Goal: Use online tool/utility: Utilize a website feature to perform a specific function

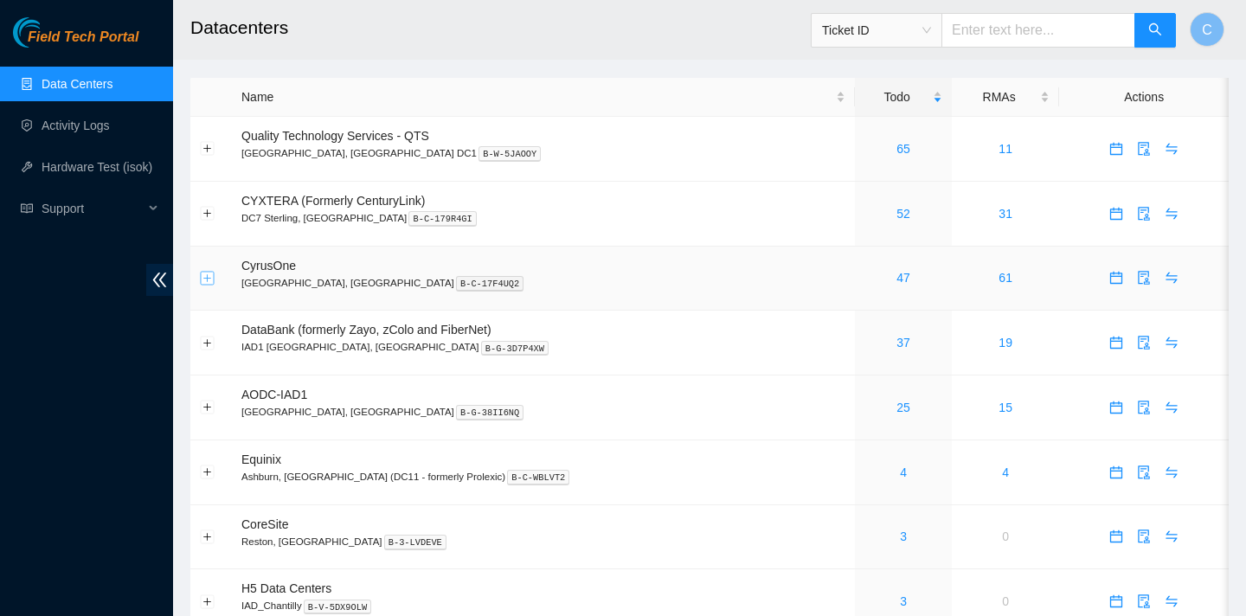
click at [208, 277] on button "Expand row" at bounding box center [208, 278] width 14 height 14
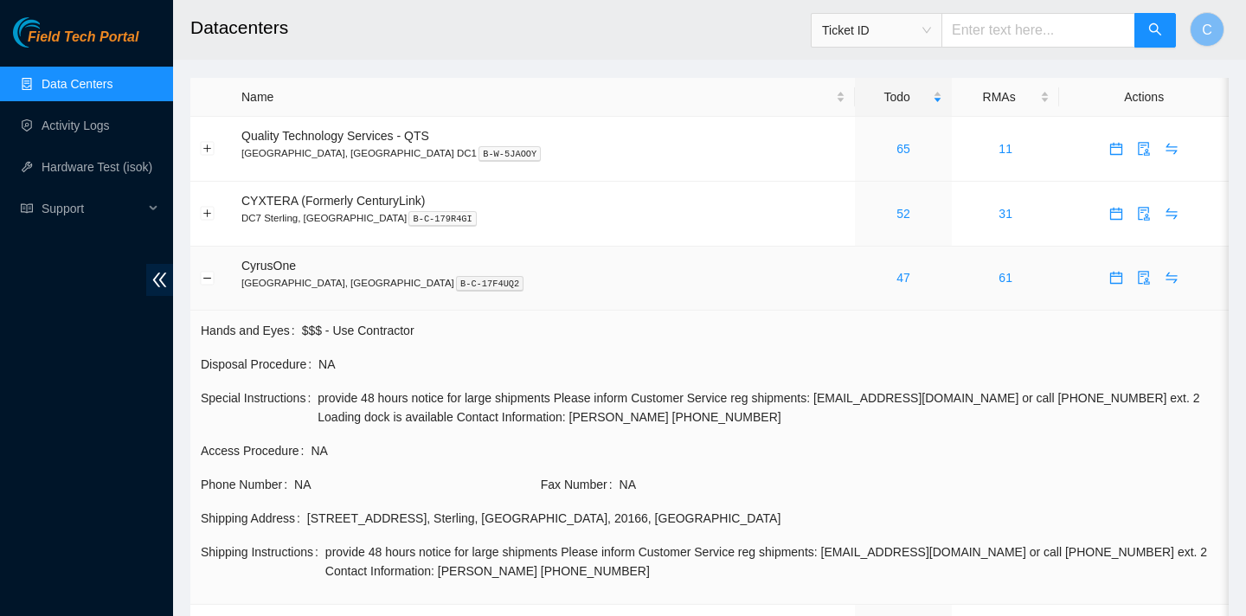
click at [250, 261] on span "CyrusOne" at bounding box center [268, 266] width 55 height 14
click at [348, 259] on td "CyrusOne Sterling, VA B-C-17F4UQ2" at bounding box center [543, 279] width 623 height 65
click at [896, 274] on link "47" at bounding box center [903, 278] width 14 height 14
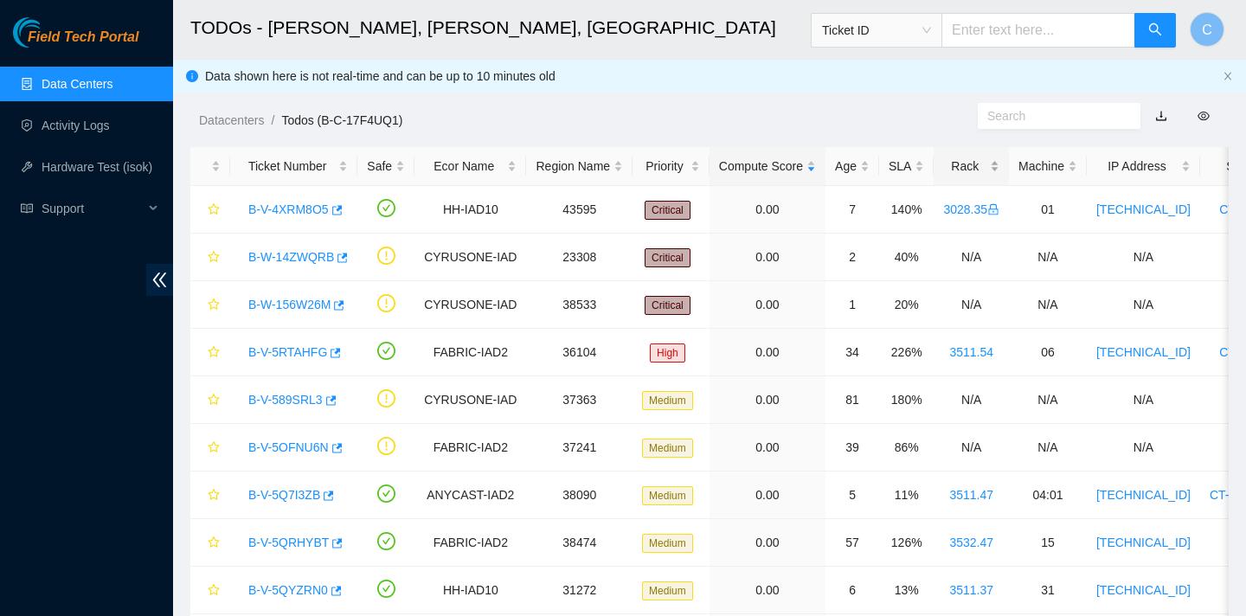
click at [973, 169] on div "Rack" at bounding box center [971, 166] width 56 height 19
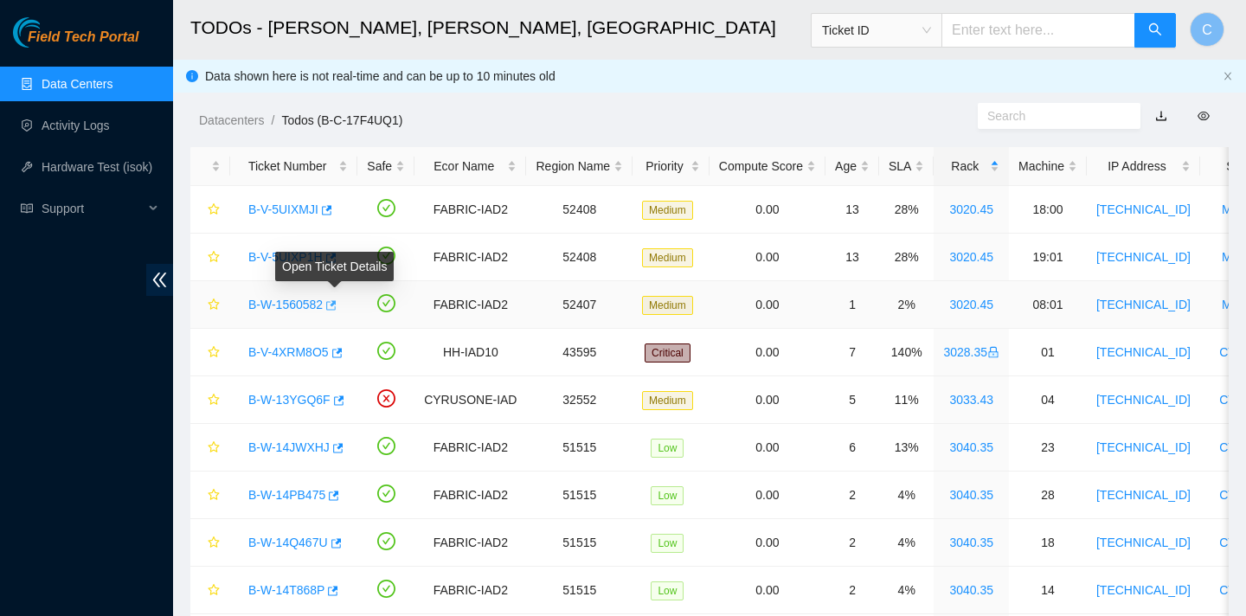
click at [336, 305] on icon "button" at bounding box center [330, 305] width 12 height 12
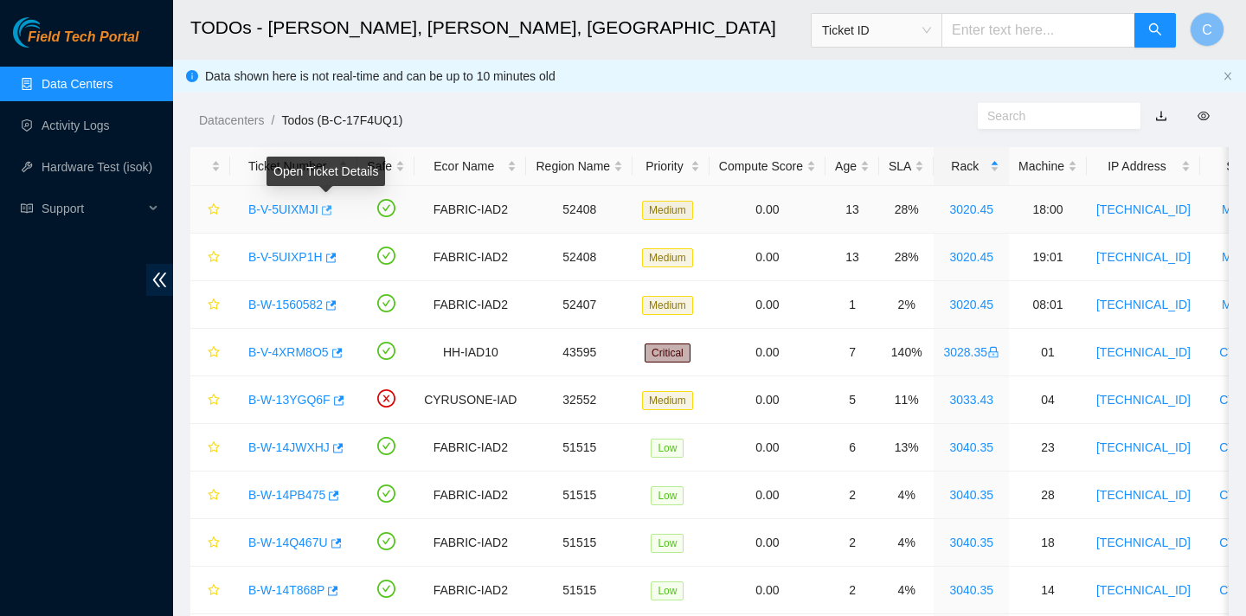
click at [329, 209] on icon "button" at bounding box center [325, 210] width 12 height 12
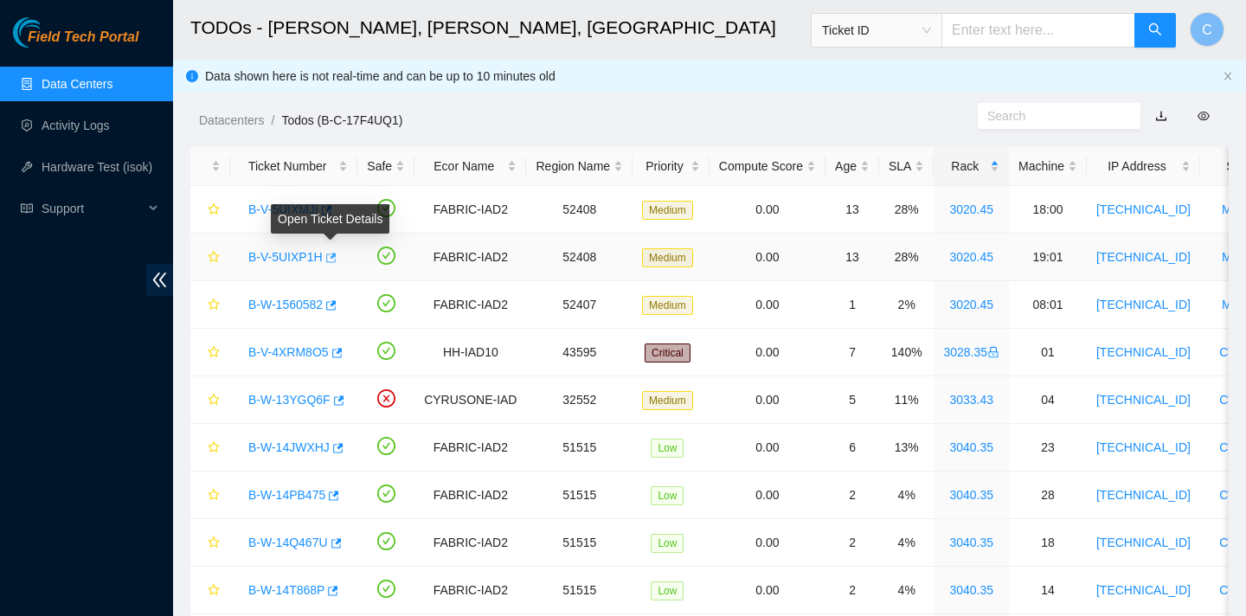
click at [334, 256] on icon "button" at bounding box center [331, 258] width 10 height 10
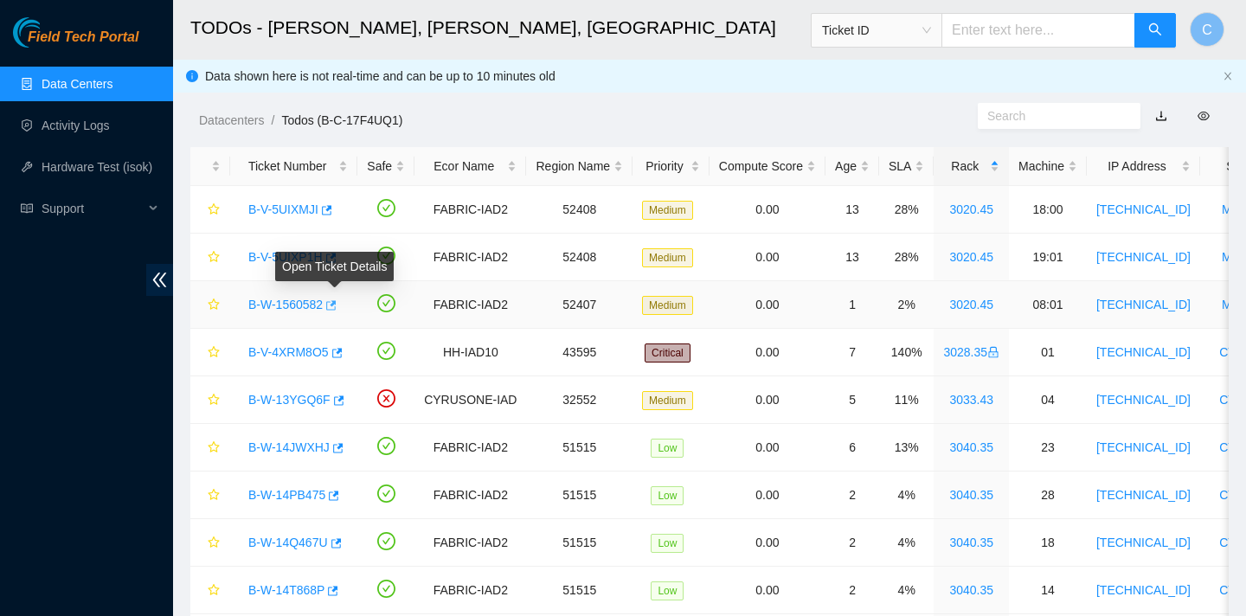
click at [336, 305] on icon "button" at bounding box center [330, 305] width 12 height 12
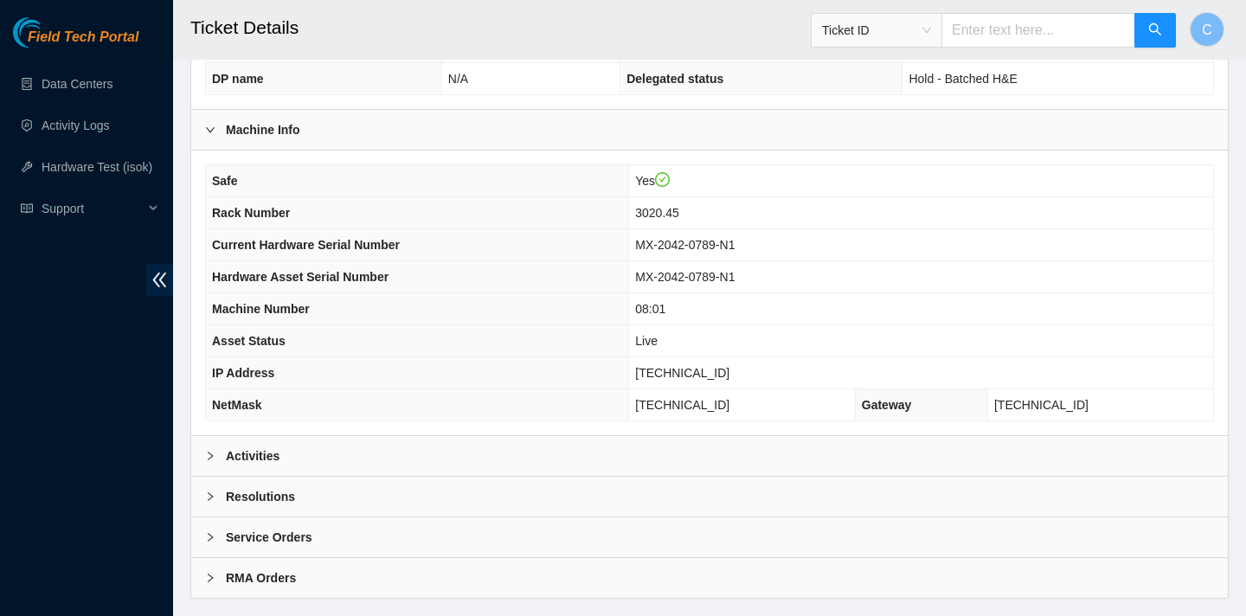
scroll to position [501, 0]
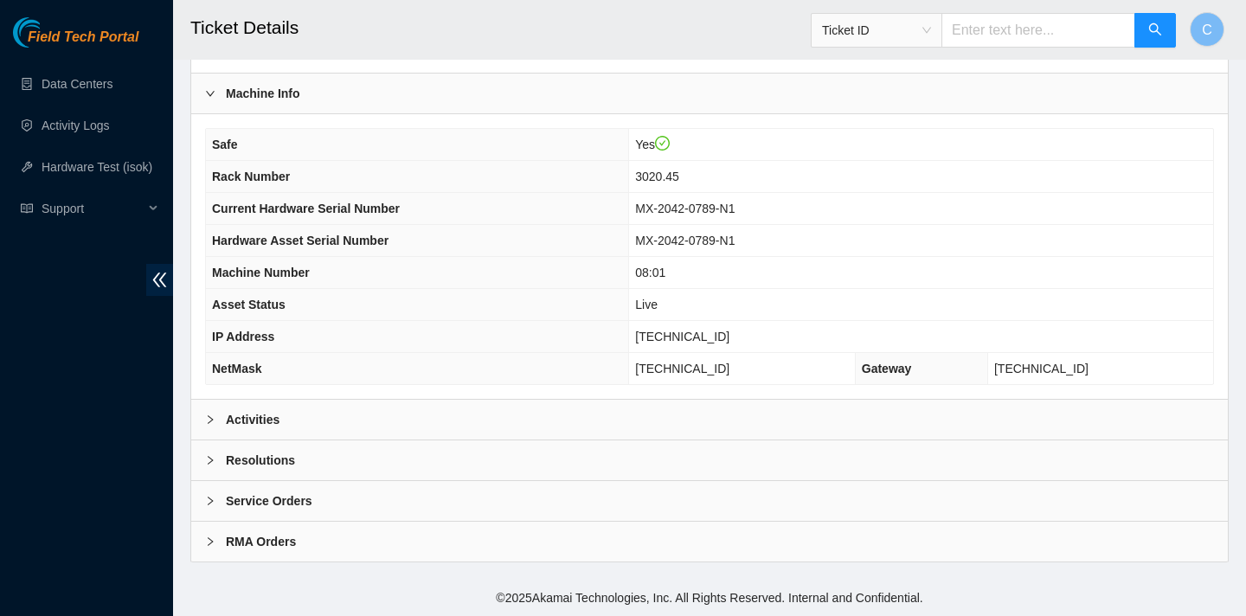
click at [636, 406] on div "Activities" at bounding box center [709, 420] width 1037 height 40
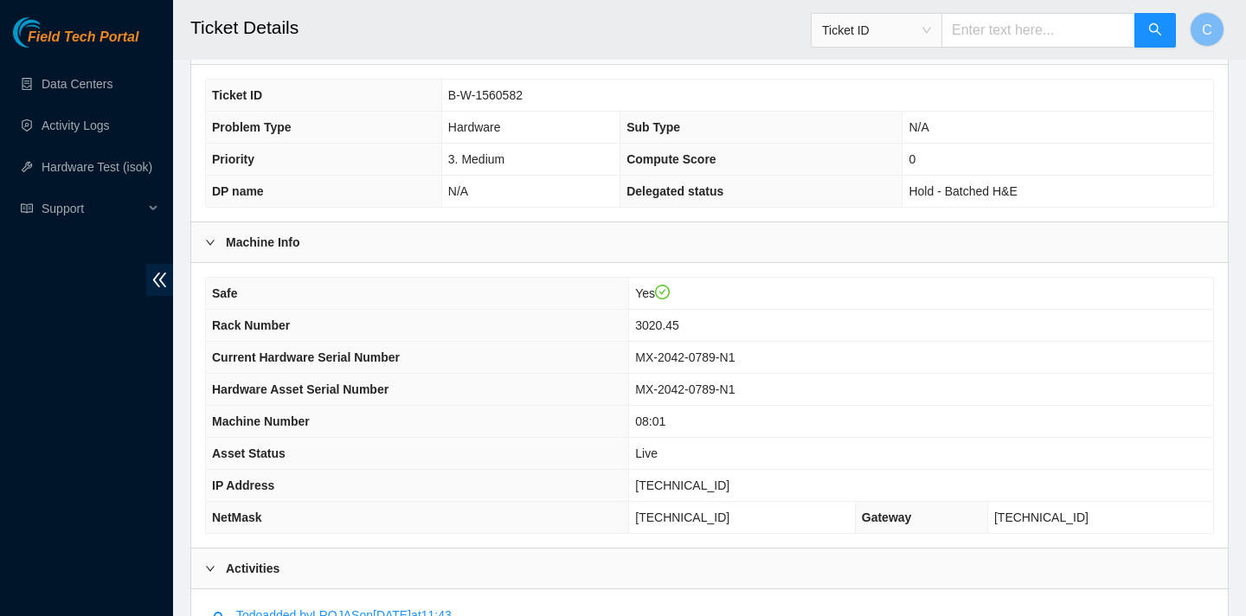
scroll to position [0, 0]
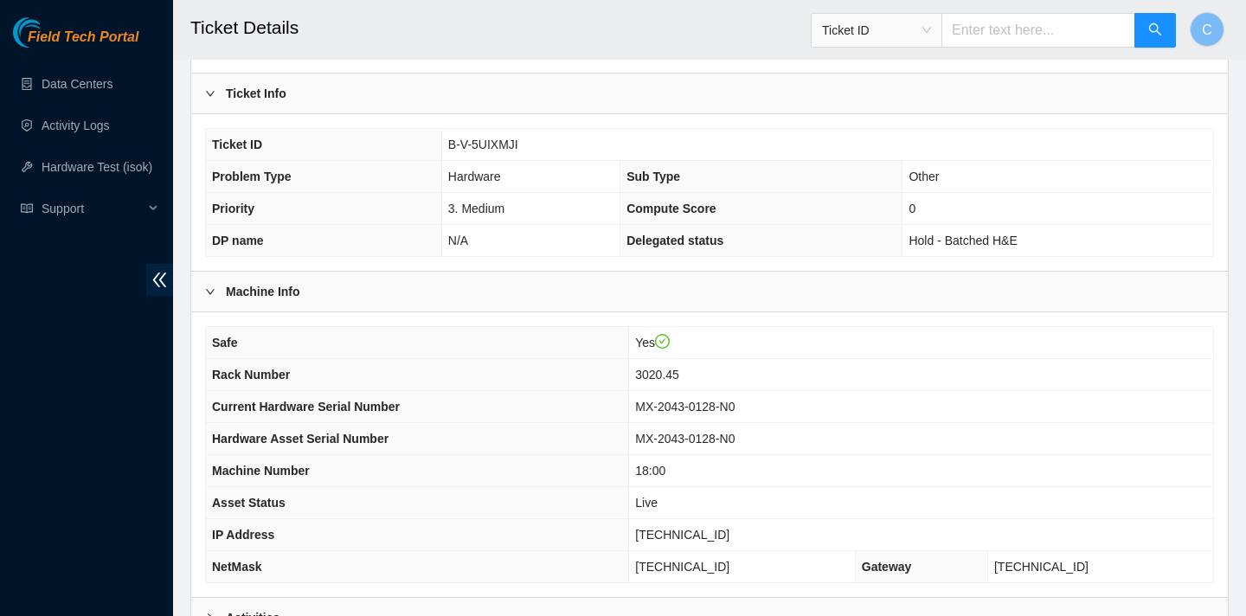
scroll to position [501, 0]
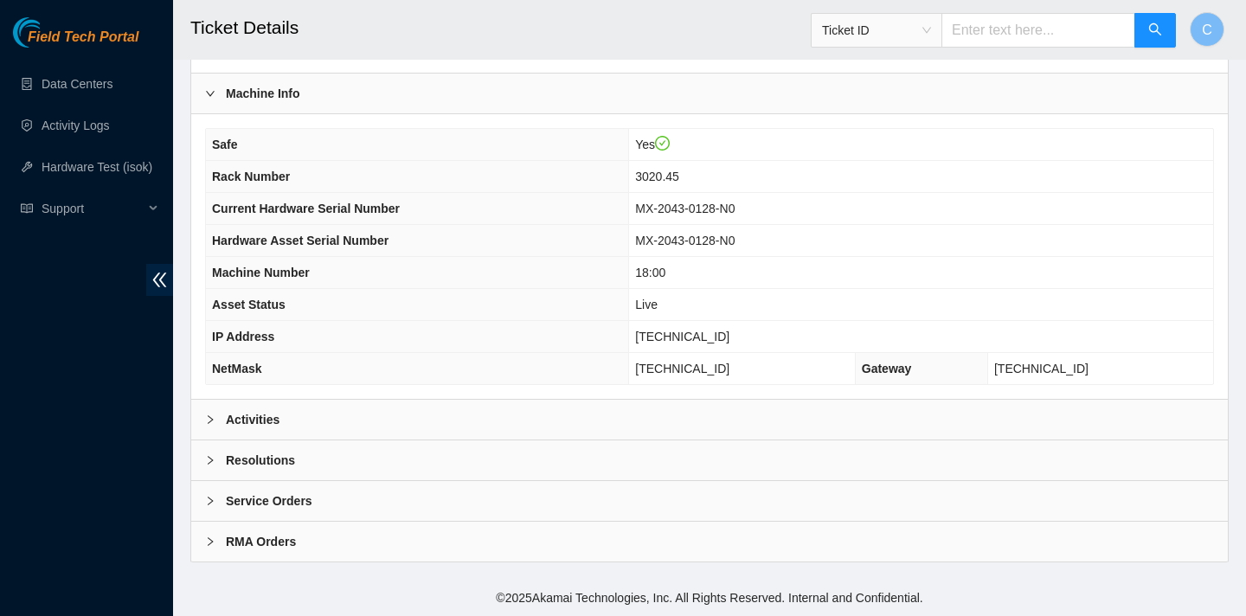
click at [242, 424] on b "Activities" at bounding box center [253, 419] width 54 height 19
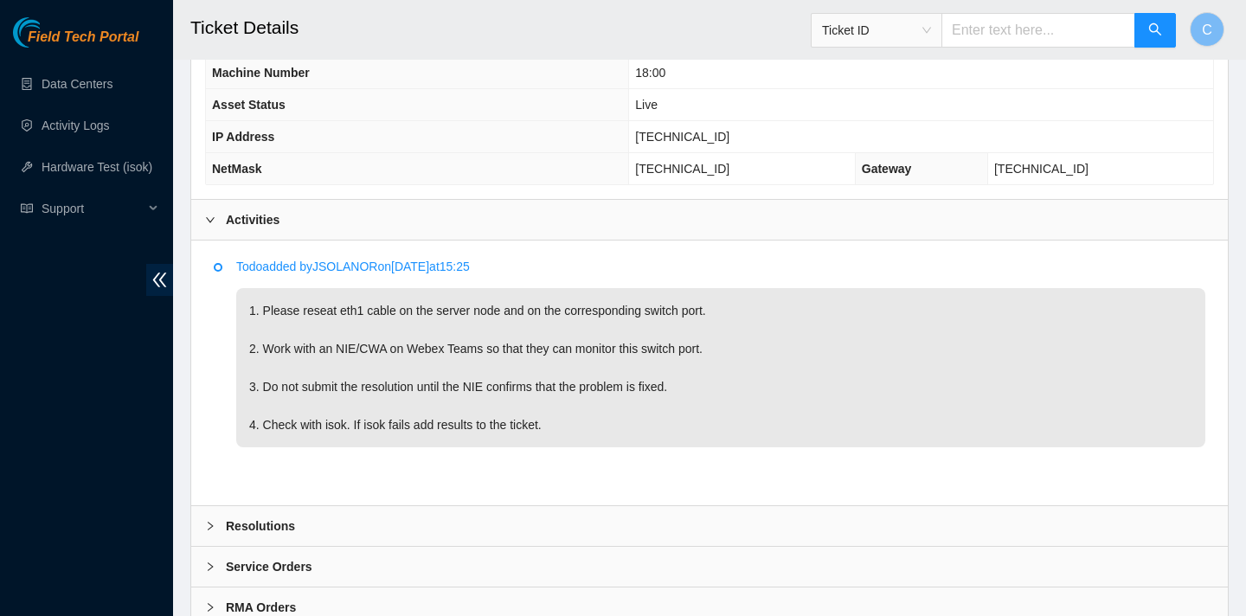
scroll to position [702, 0]
click at [274, 523] on b "Resolutions" at bounding box center [260, 525] width 69 height 19
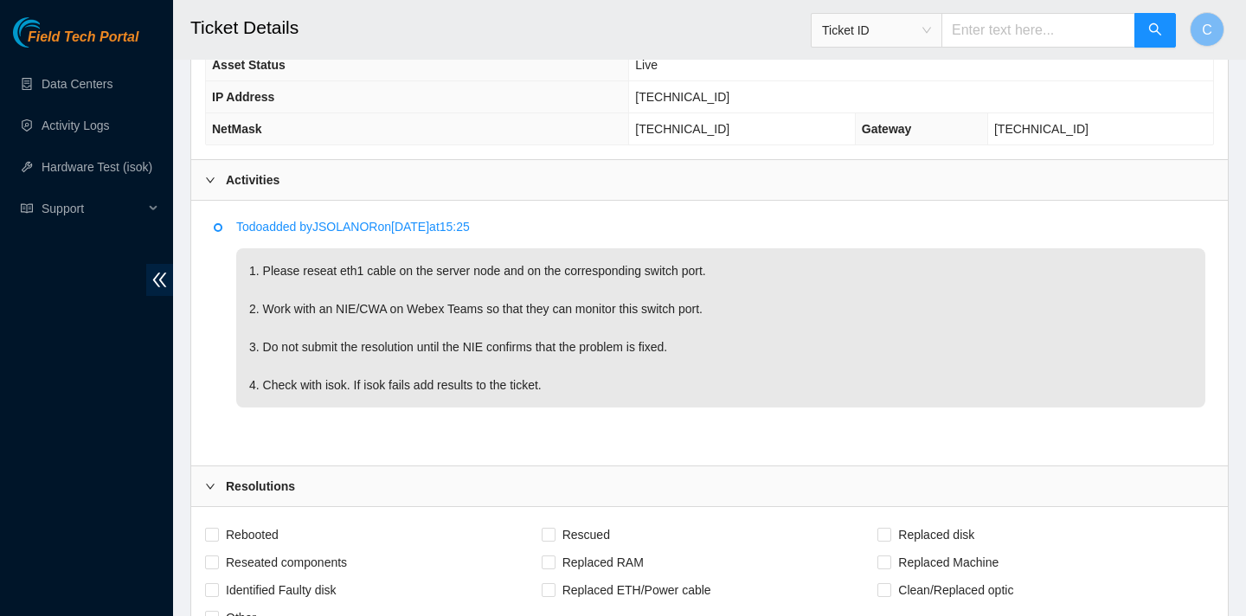
scroll to position [1185, 0]
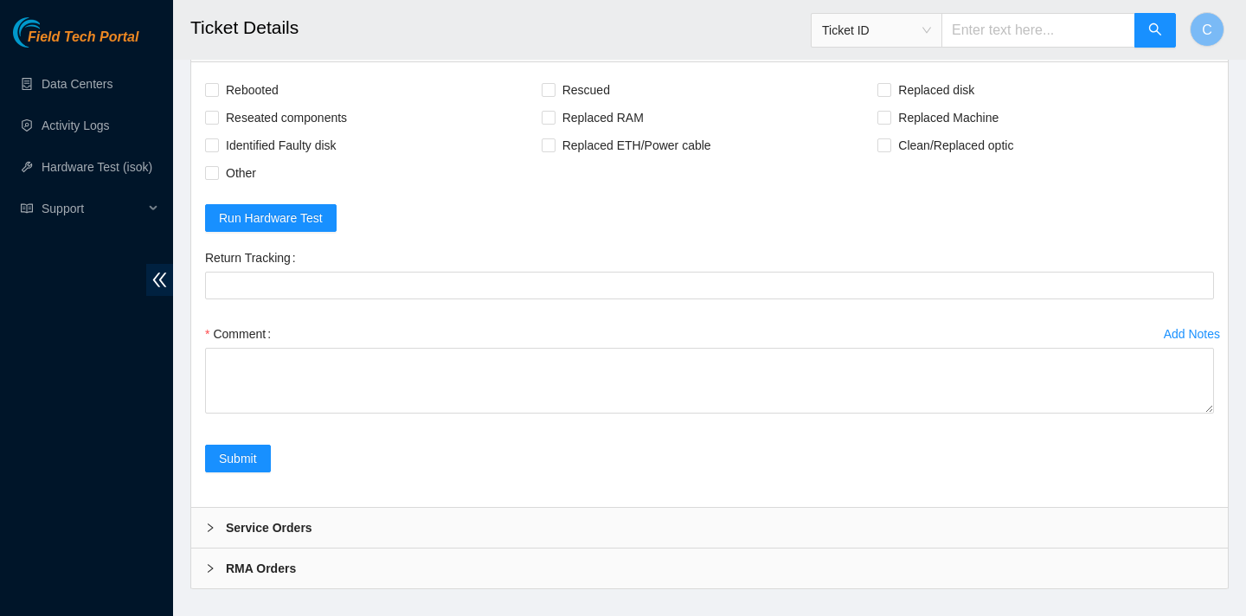
click at [267, 523] on b "Service Orders" at bounding box center [269, 527] width 87 height 19
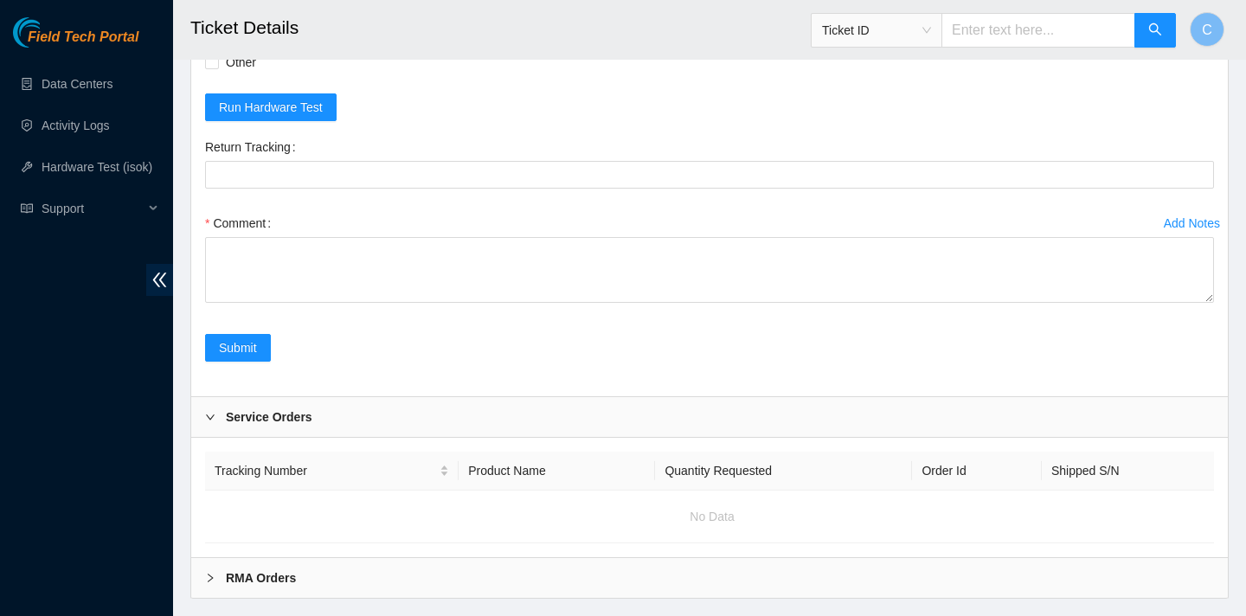
scroll to position [1332, 0]
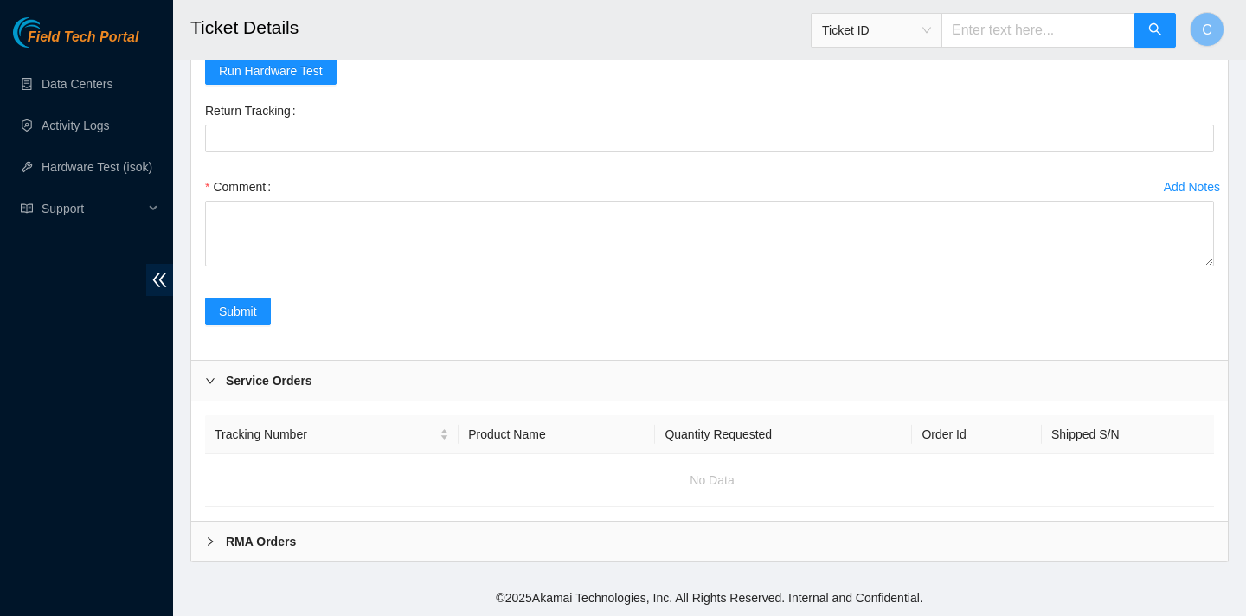
click at [266, 537] on b "RMA Orders" at bounding box center [261, 541] width 70 height 19
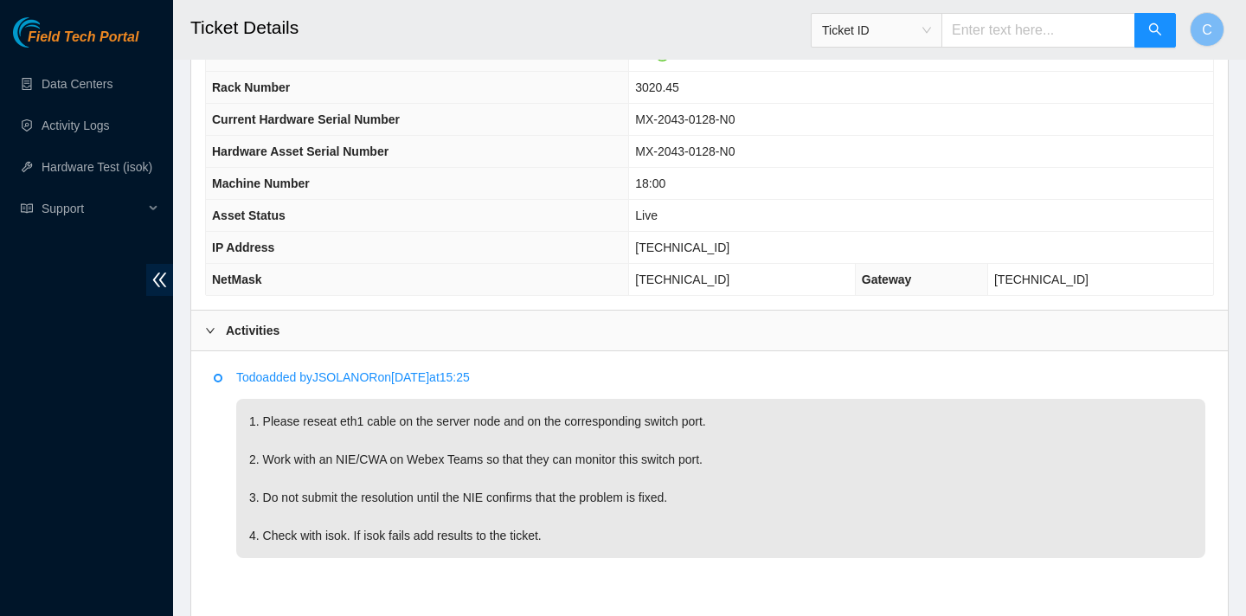
scroll to position [596, 0]
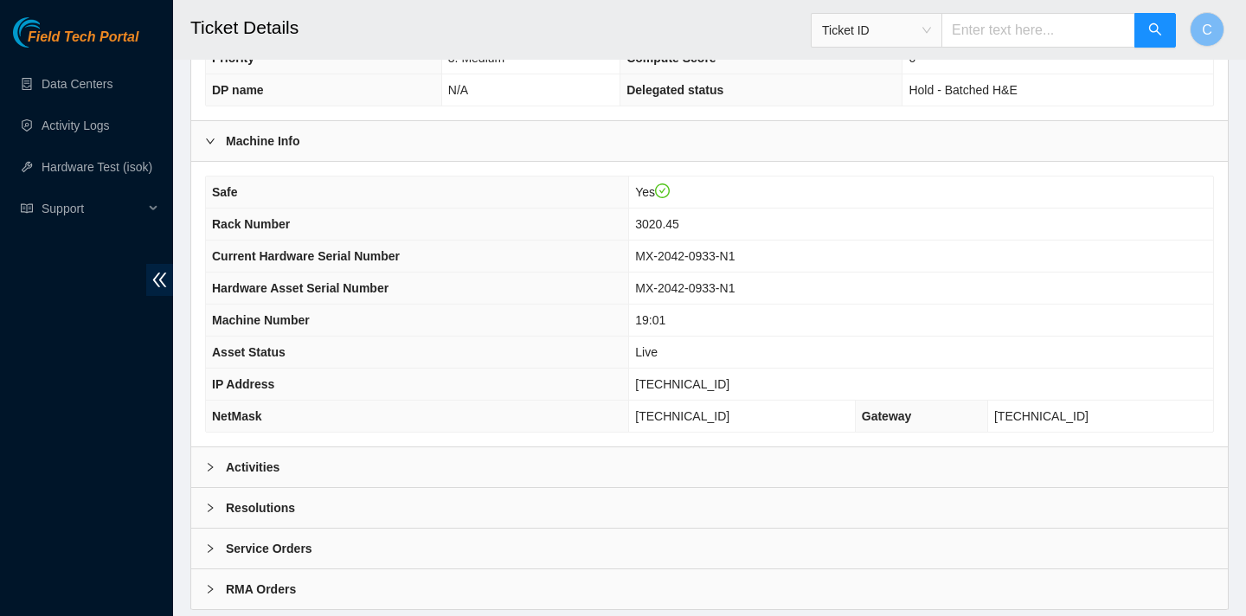
scroll to position [501, 0]
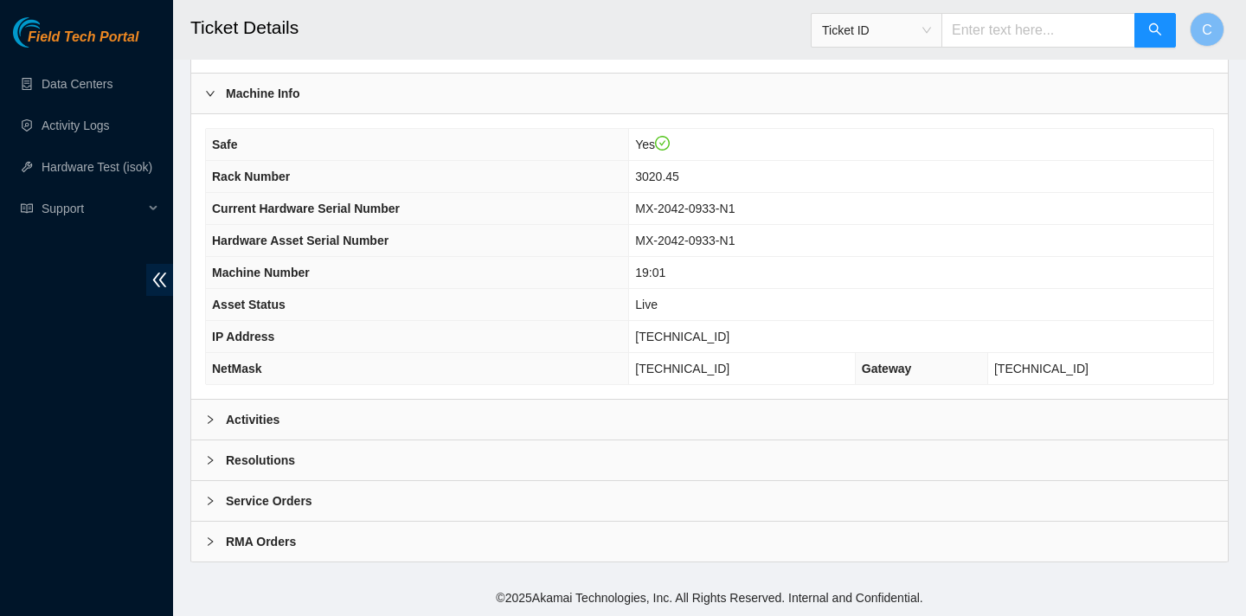
click at [399, 424] on div "Activities" at bounding box center [709, 420] width 1037 height 40
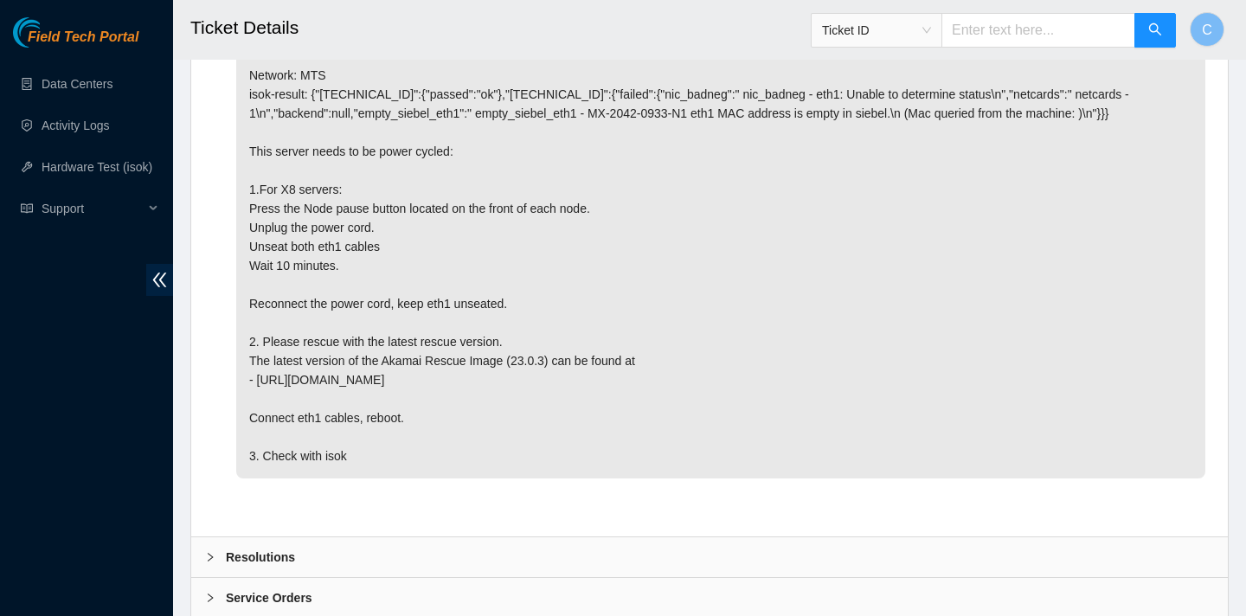
scroll to position [988, 0]
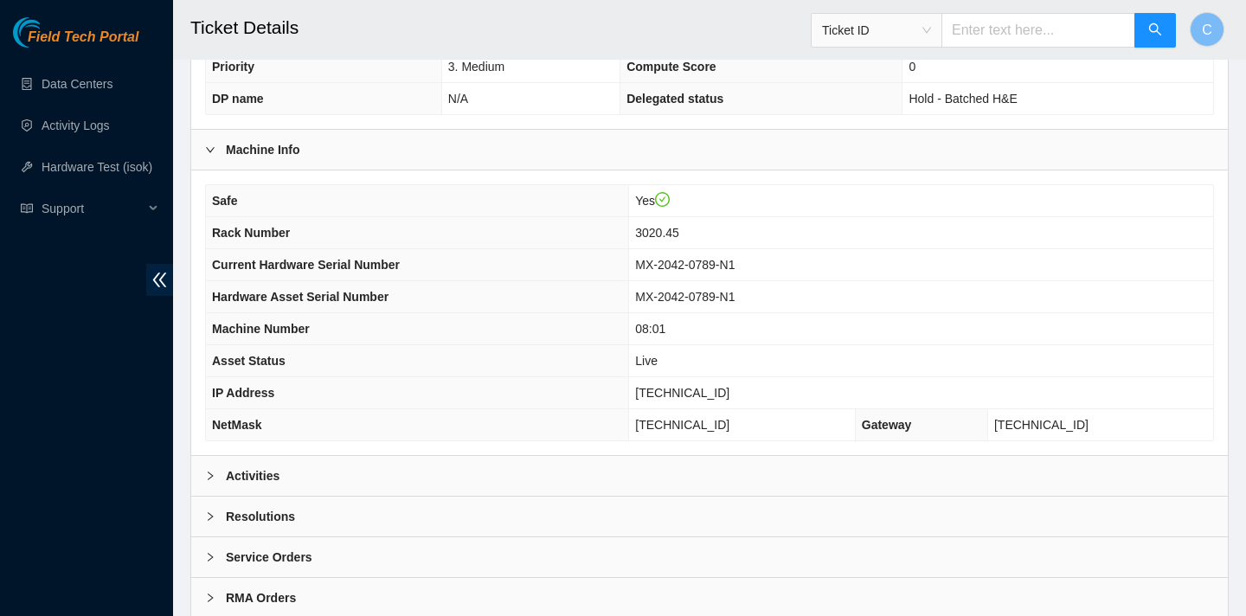
scroll to position [501, 0]
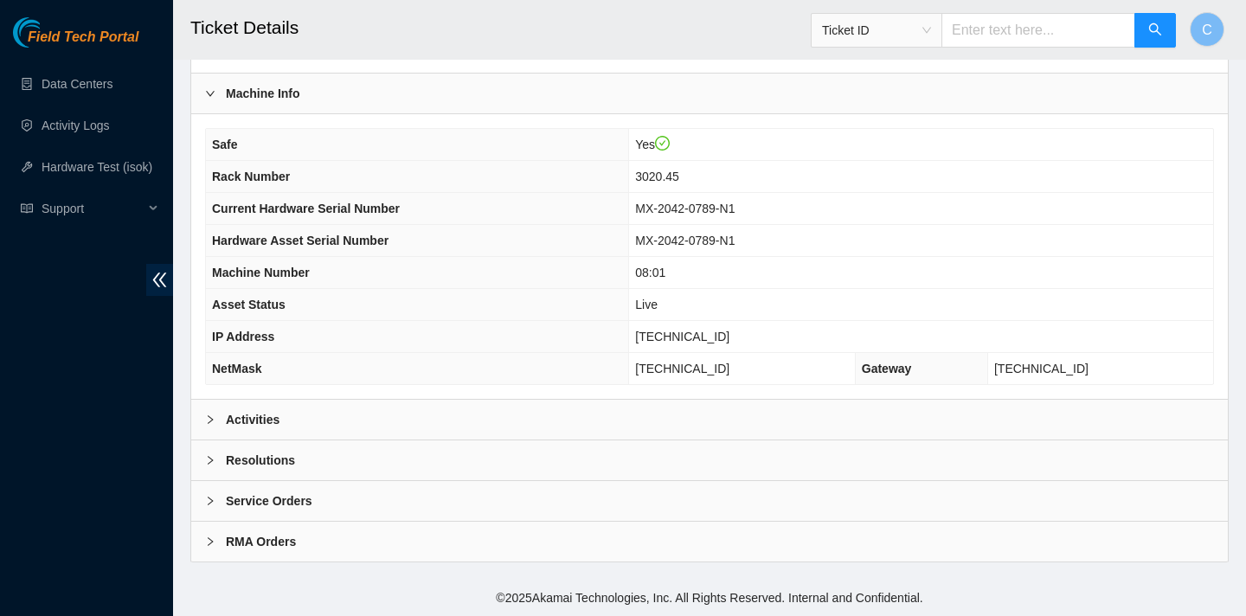
click at [254, 422] on b "Activities" at bounding box center [253, 419] width 54 height 19
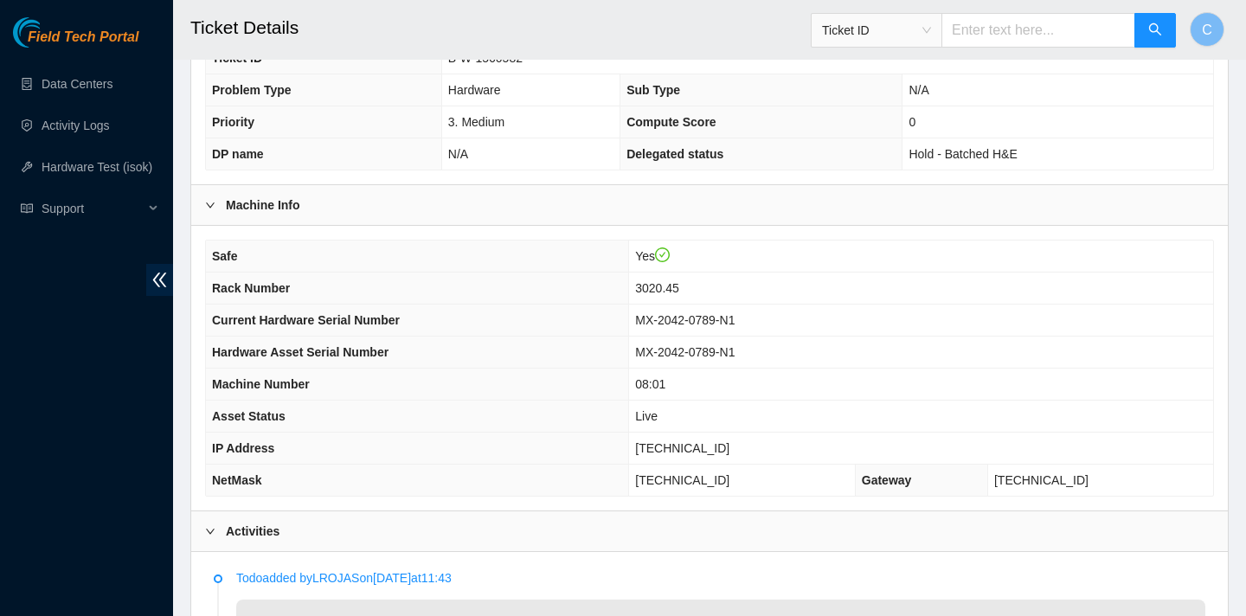
scroll to position [372, 0]
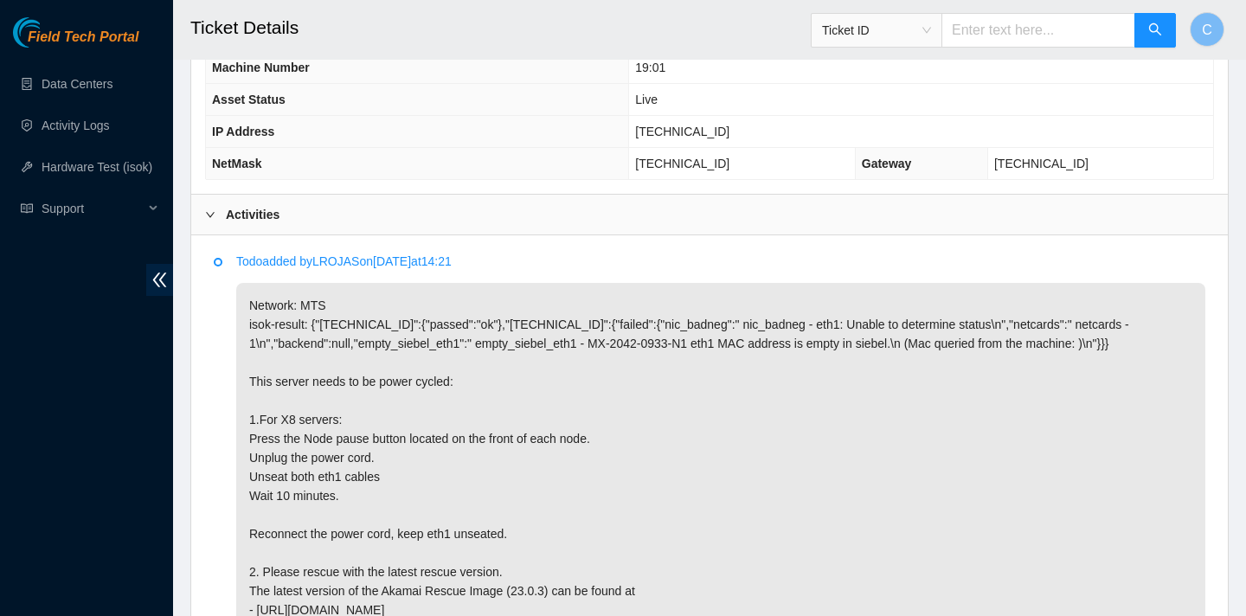
scroll to position [700, 0]
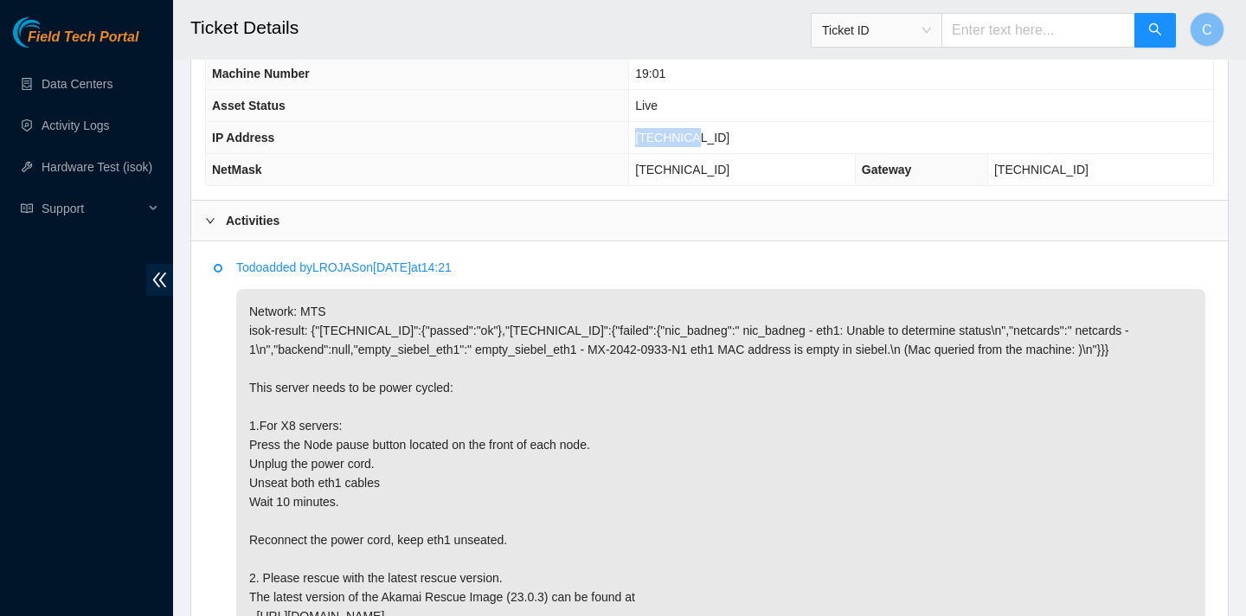
drag, startPoint x: 737, startPoint y: 138, endPoint x: 668, endPoint y: 126, distance: 70.1
click at [668, 126] on td "[TECHNICAL_ID]" at bounding box center [921, 138] width 584 height 32
copy span "[TECHNICAL_ID]"
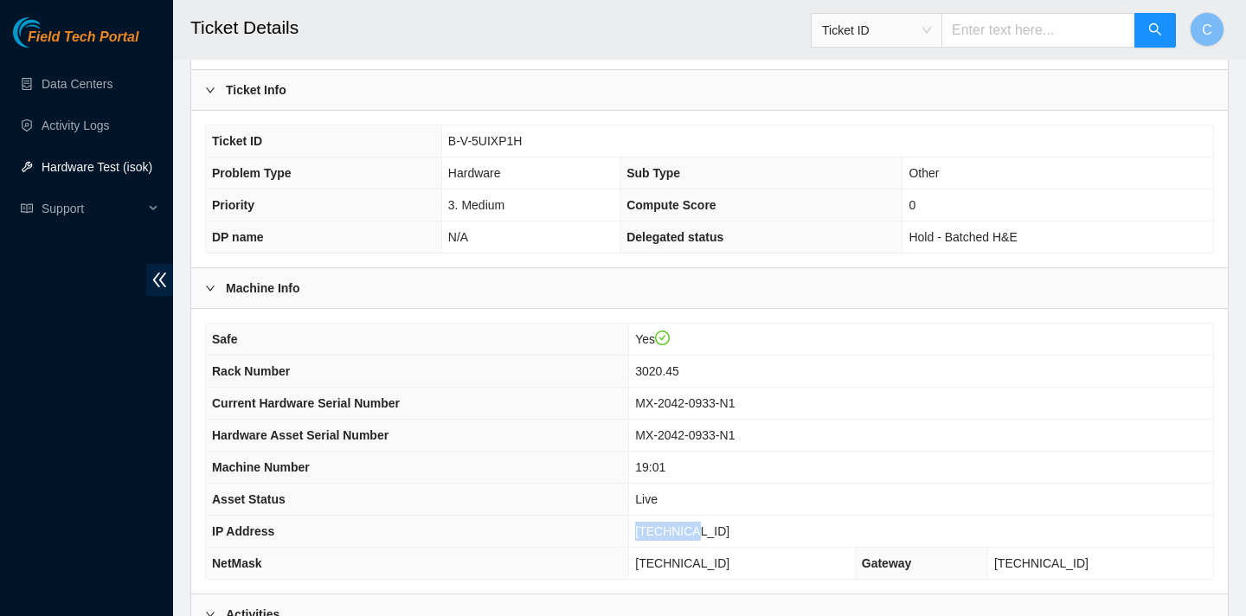
scroll to position [296, 0]
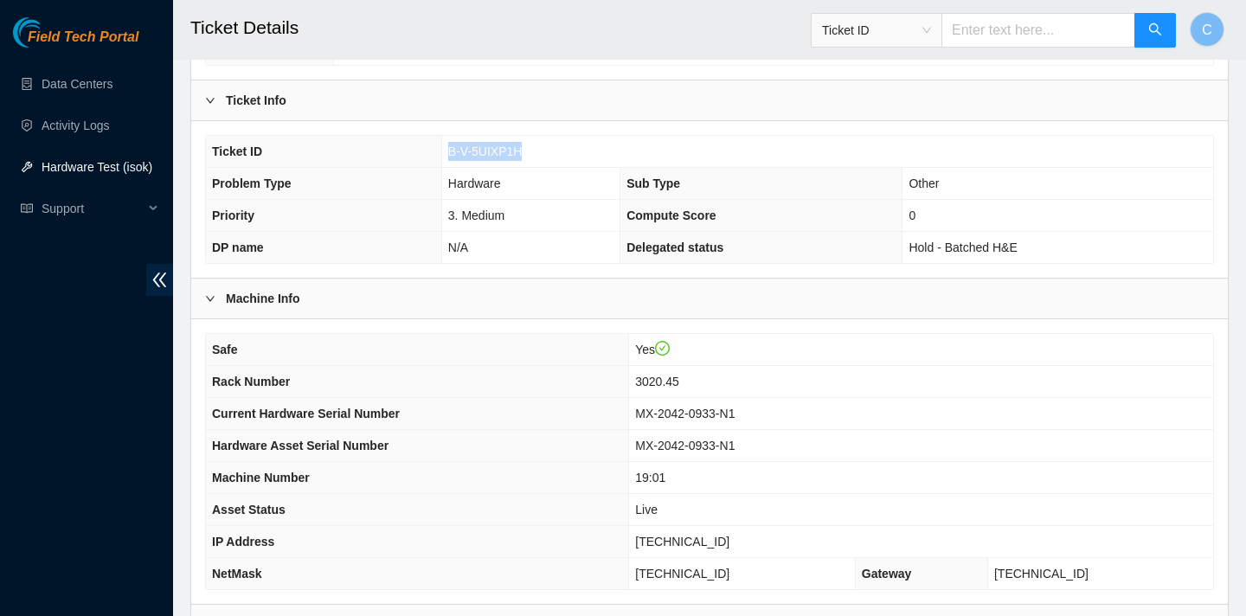
drag, startPoint x: 527, startPoint y: 154, endPoint x: 441, endPoint y: 152, distance: 85.7
click at [441, 152] on td "B-V-5UIXP1H" at bounding box center [827, 152] width 772 height 32
copy span "B-V-5UIXP1H"
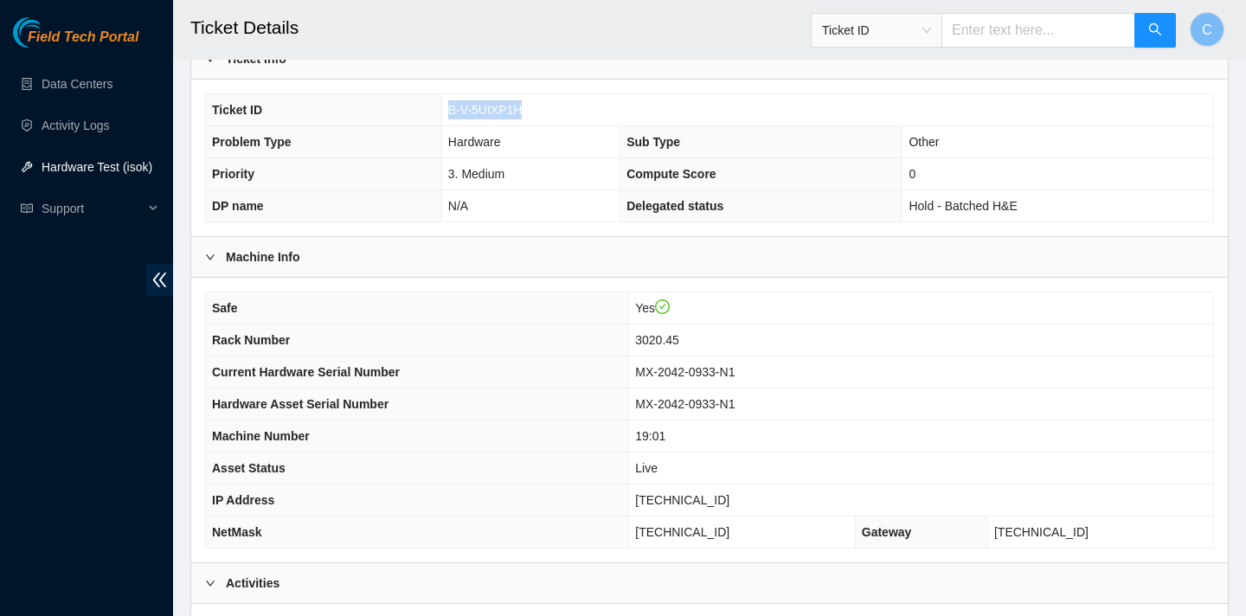
scroll to position [333, 0]
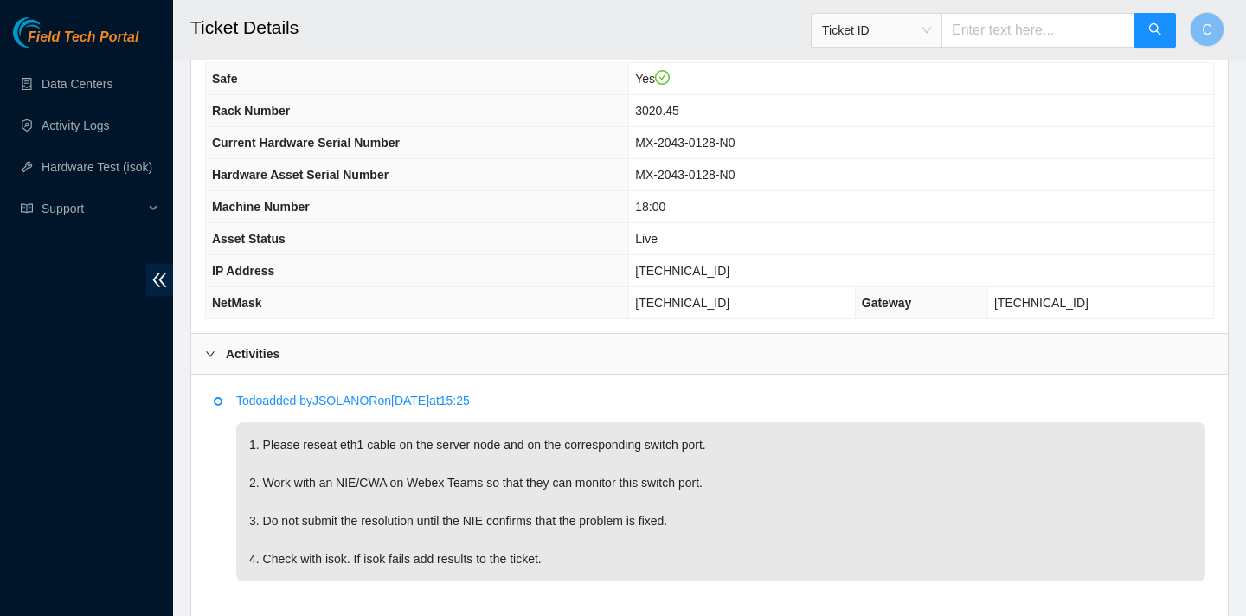
scroll to position [572, 0]
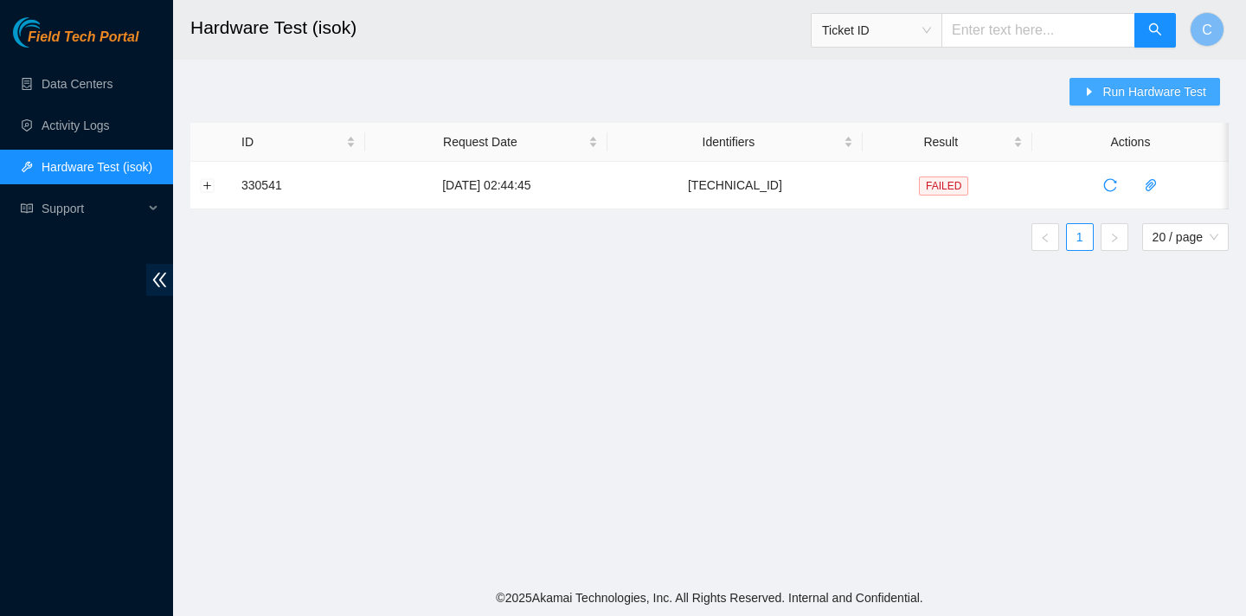
click at [1130, 84] on span "Run Hardware Test" at bounding box center [1154, 91] width 104 height 19
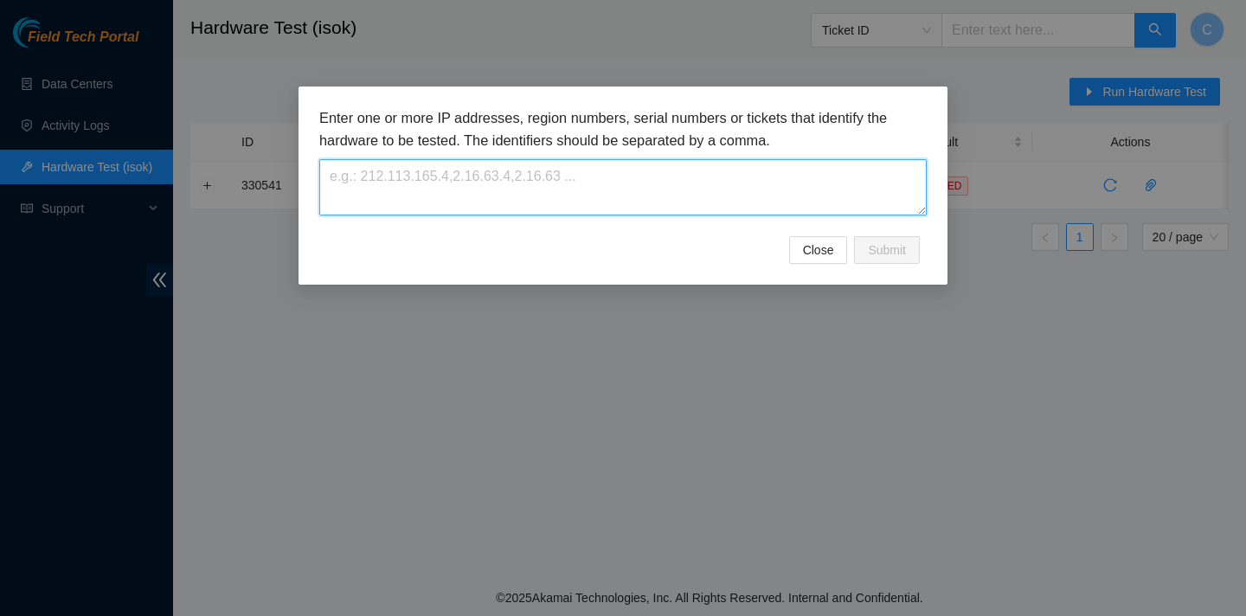
click at [710, 165] on textarea at bounding box center [622, 187] width 607 height 56
paste textarea "[TECHNICAL_ID]"
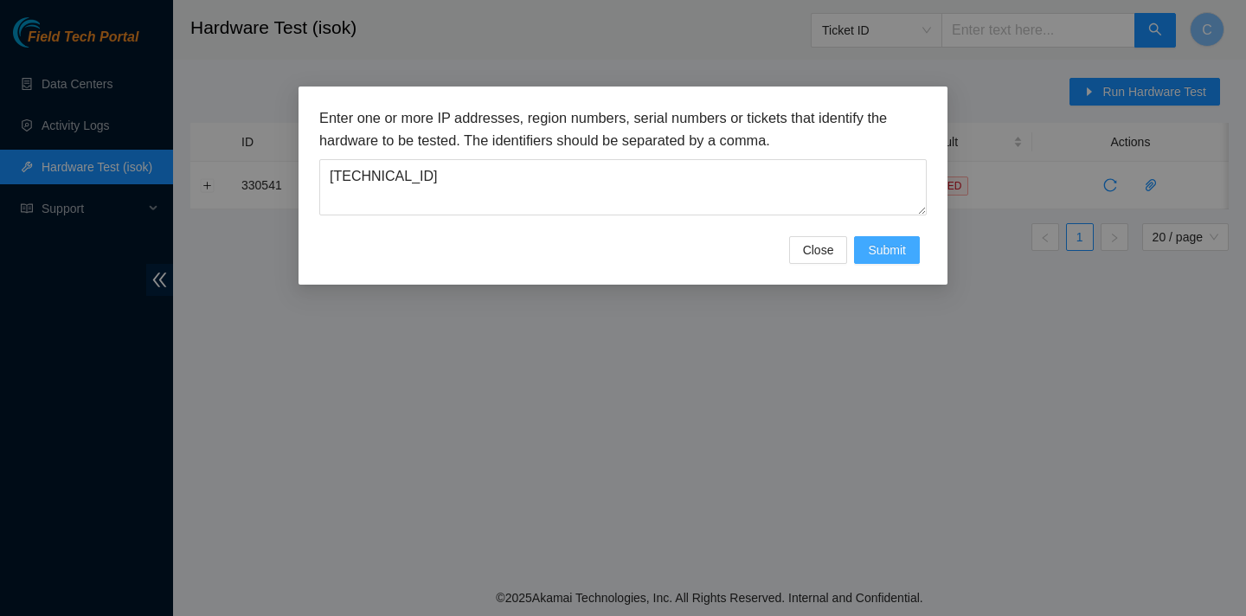
click at [892, 250] on span "Submit" at bounding box center [887, 250] width 38 height 19
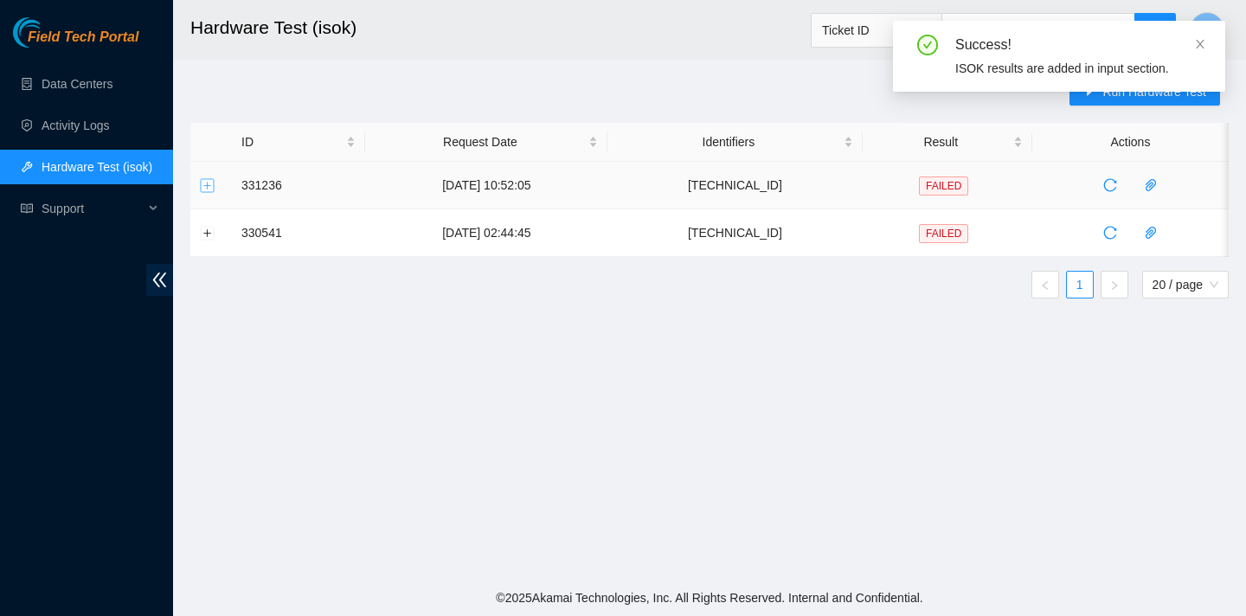
click at [208, 178] on button "Expand row" at bounding box center [208, 185] width 14 height 14
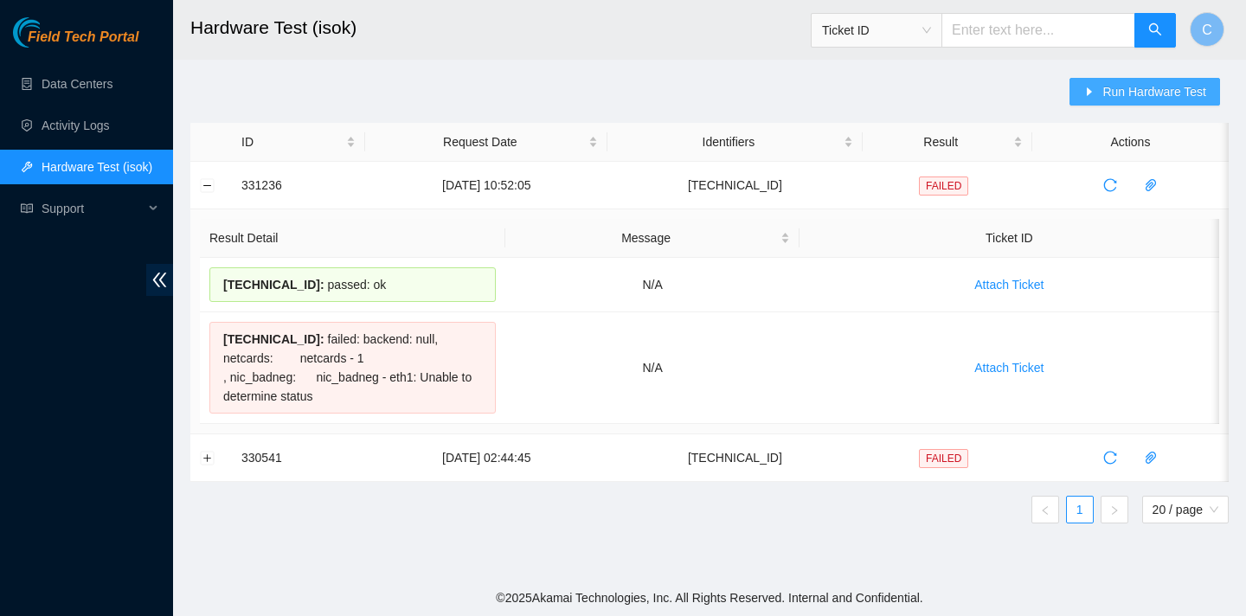
click at [1160, 95] on span "Run Hardware Test" at bounding box center [1154, 91] width 104 height 19
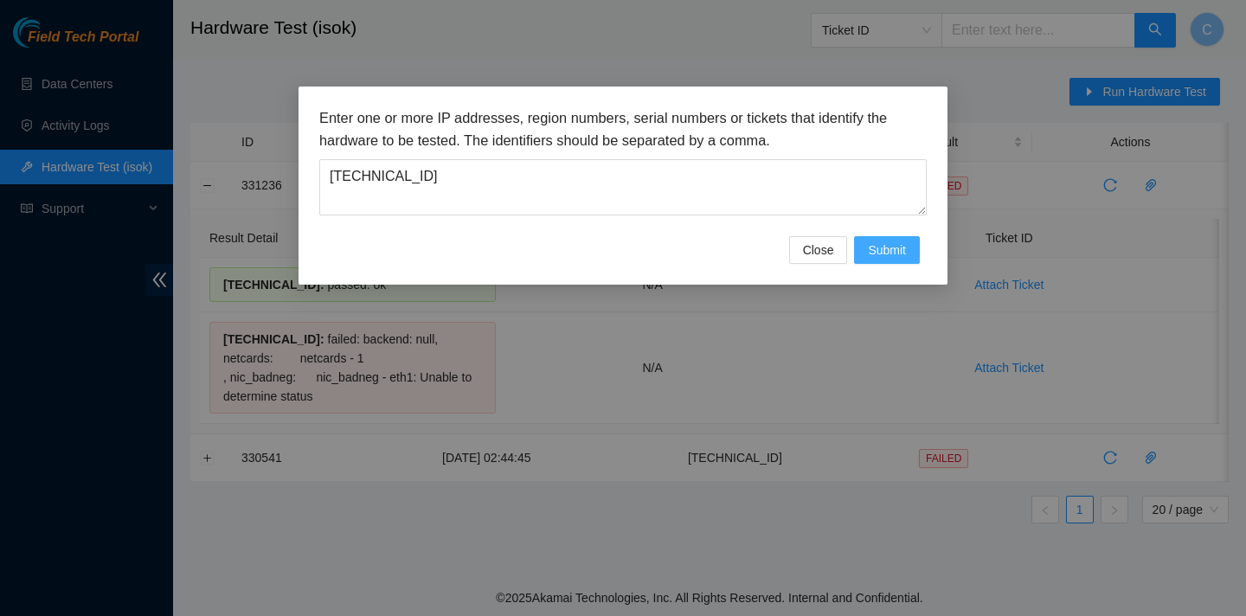
click at [895, 244] on span "Submit" at bounding box center [887, 250] width 38 height 19
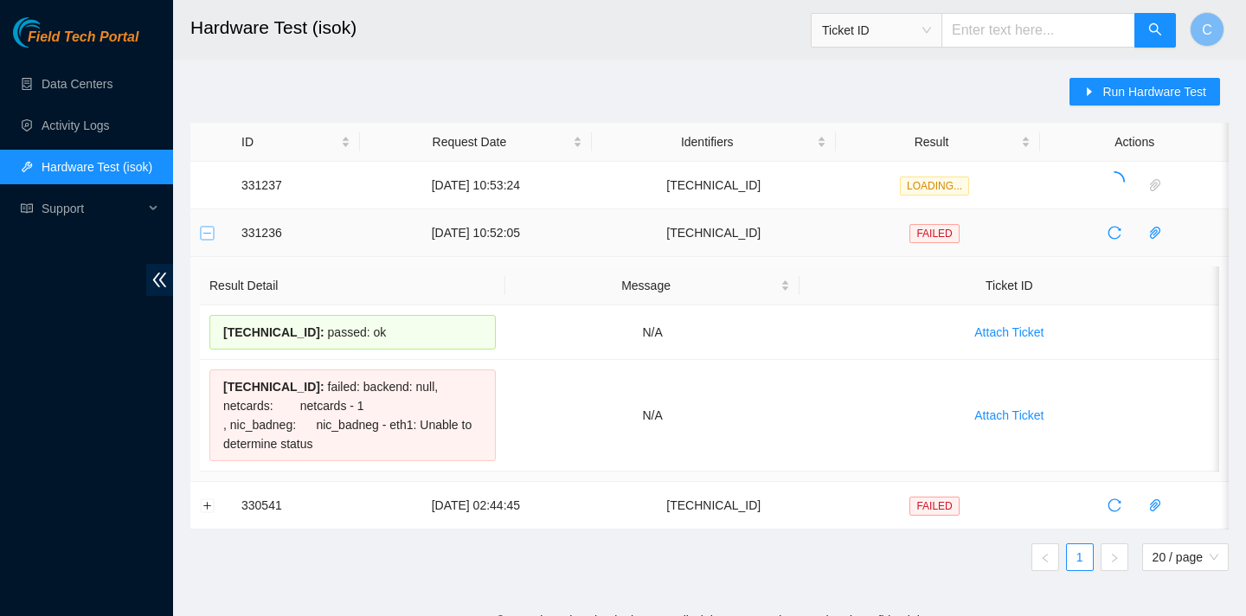
click at [210, 229] on button "Collapse row" at bounding box center [208, 233] width 14 height 14
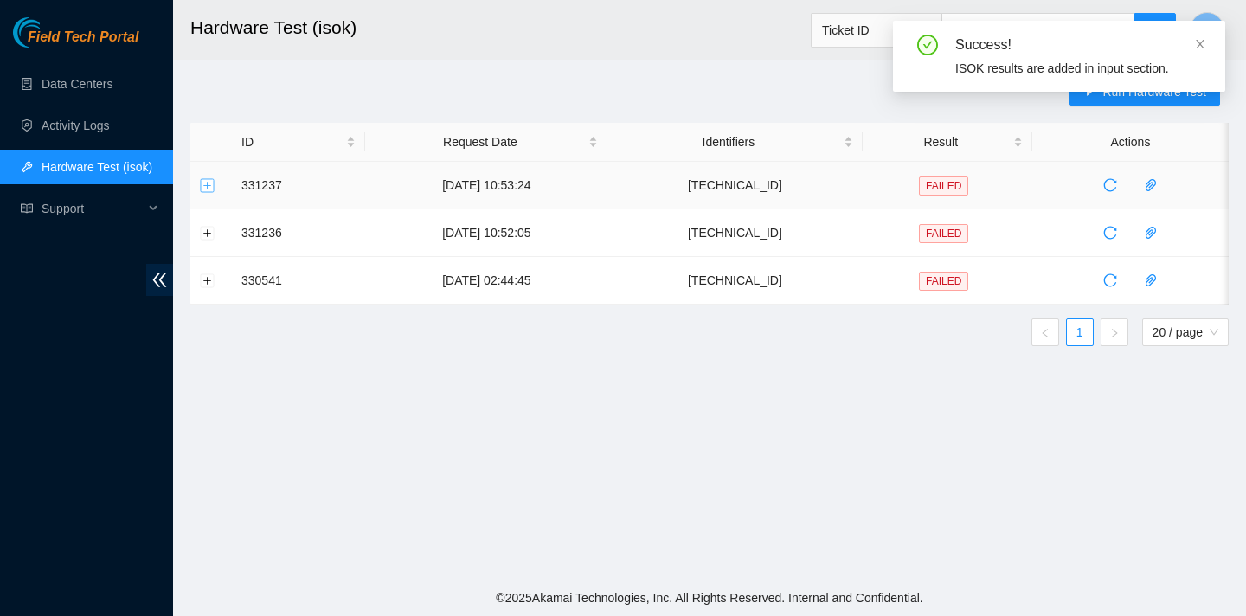
click at [209, 183] on button "Expand row" at bounding box center [208, 185] width 14 height 14
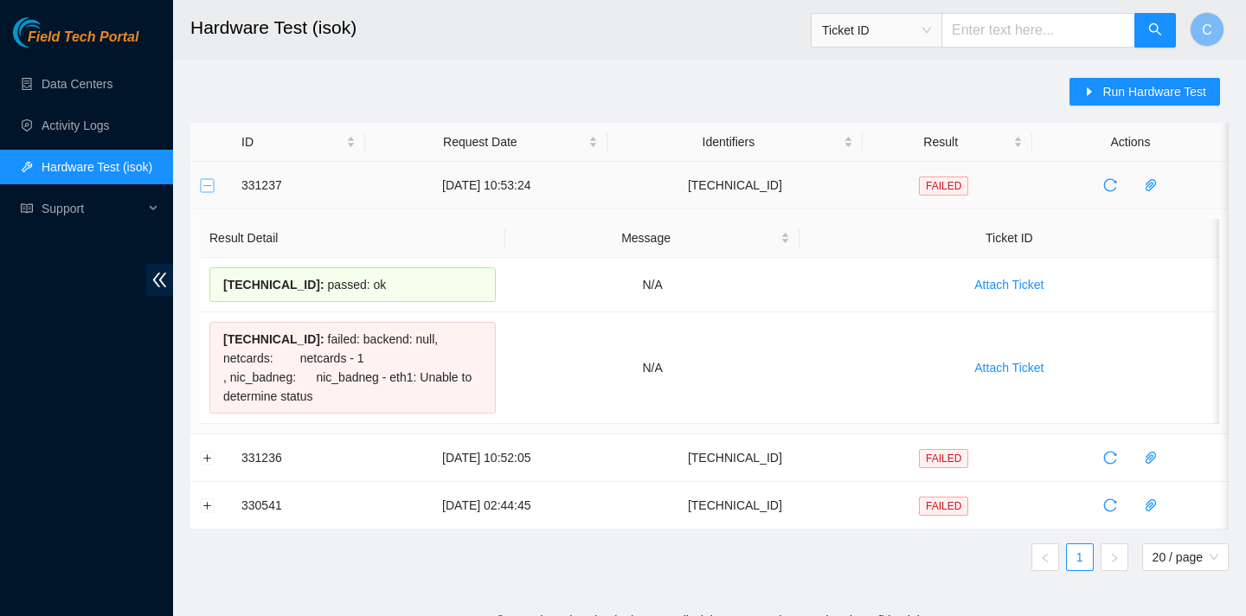
click at [201, 185] on button "Collapse row" at bounding box center [208, 185] width 14 height 14
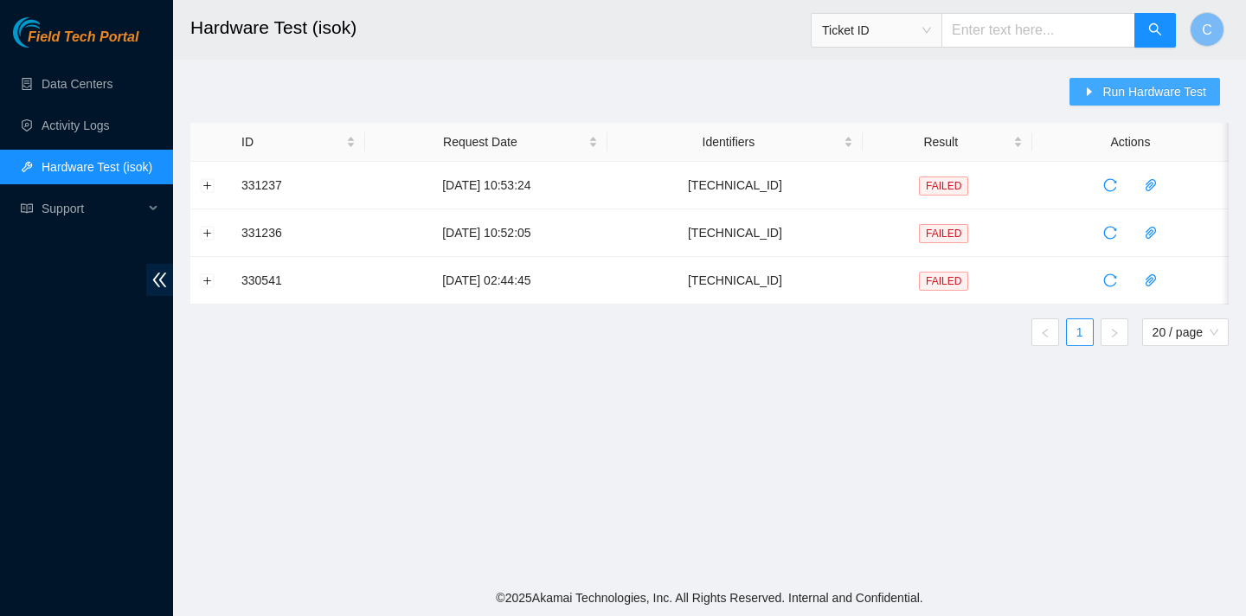
click at [1099, 91] on button "Run Hardware Test" at bounding box center [1144, 92] width 151 height 28
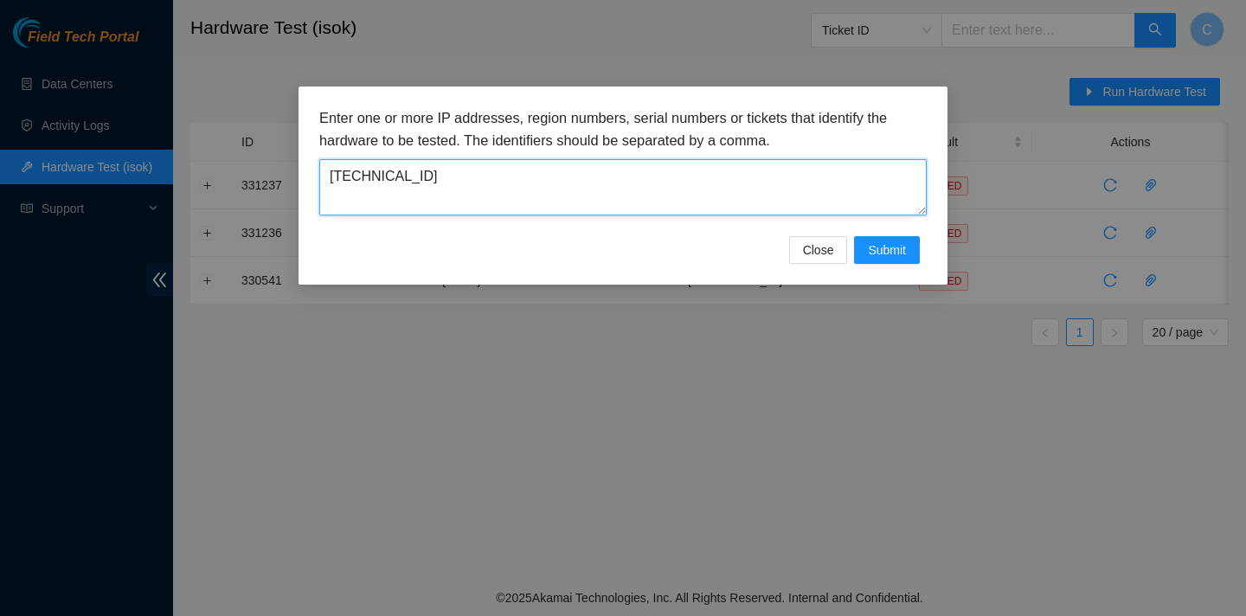
click at [517, 176] on textarea "[TECHNICAL_ID]" at bounding box center [622, 187] width 607 height 56
type textarea "[TECHNICAL_ID]"
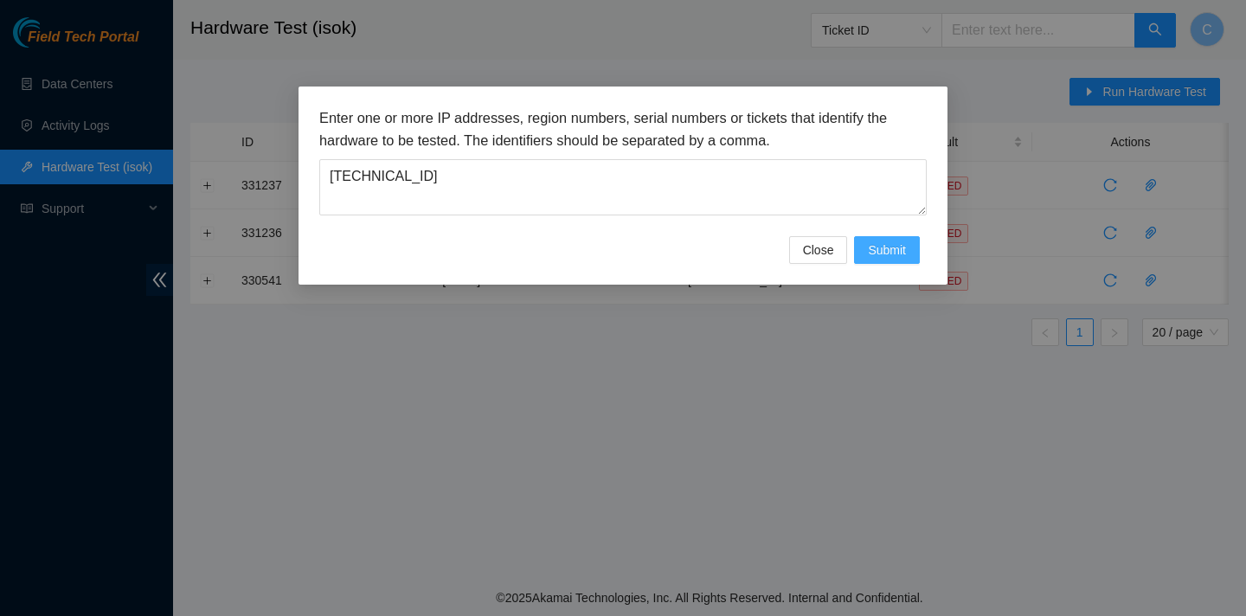
click at [889, 249] on span "Submit" at bounding box center [887, 250] width 38 height 19
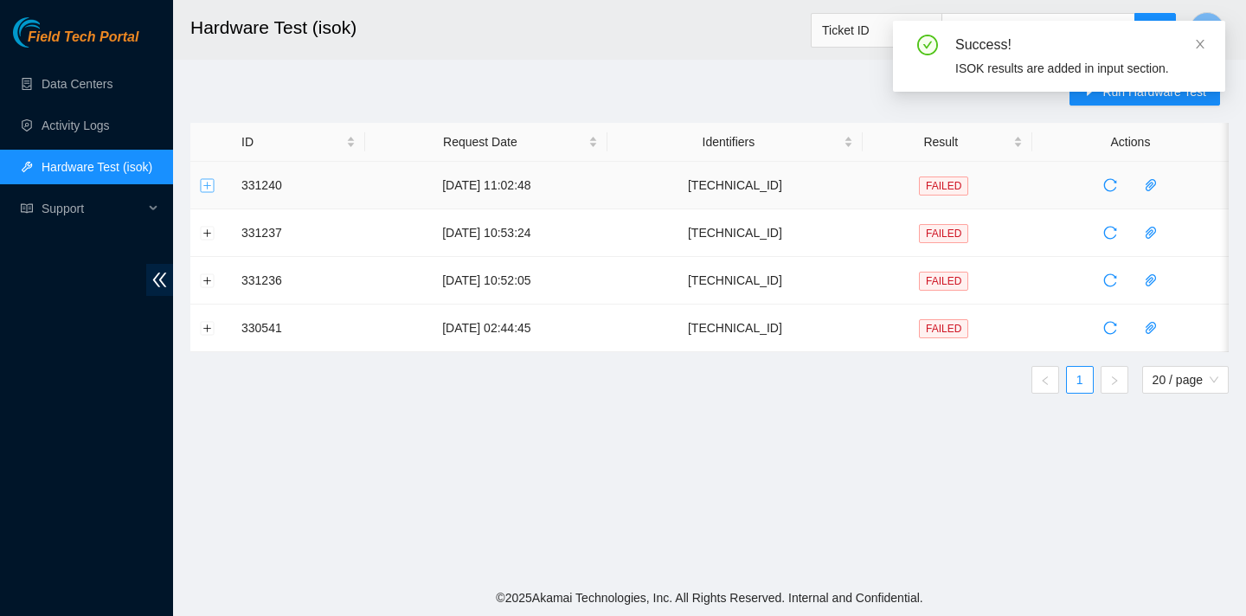
click at [206, 187] on button "Expand row" at bounding box center [208, 185] width 14 height 14
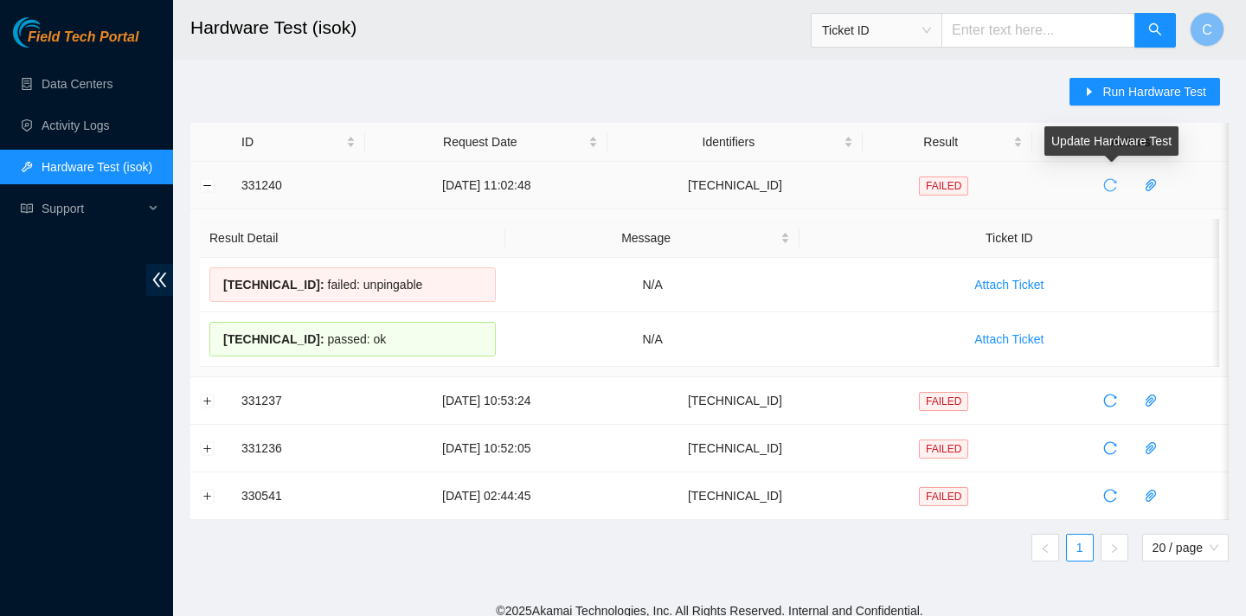
click at [1115, 174] on button "button" at bounding box center [1110, 185] width 28 height 28
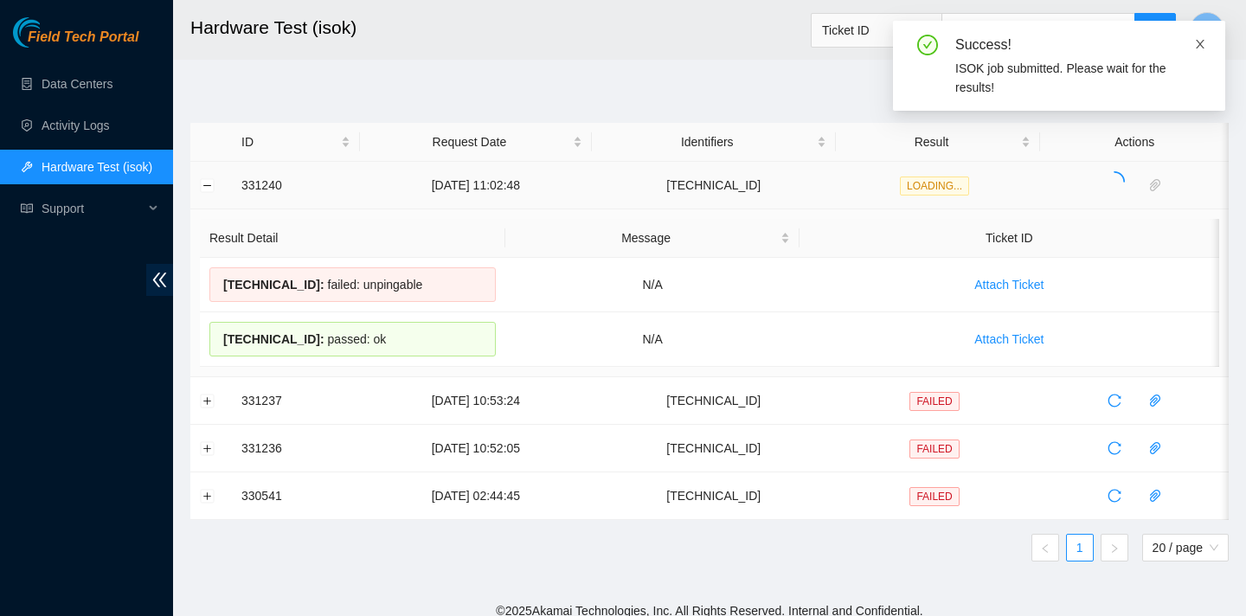
click at [1201, 40] on icon "close" at bounding box center [1200, 44] width 12 height 12
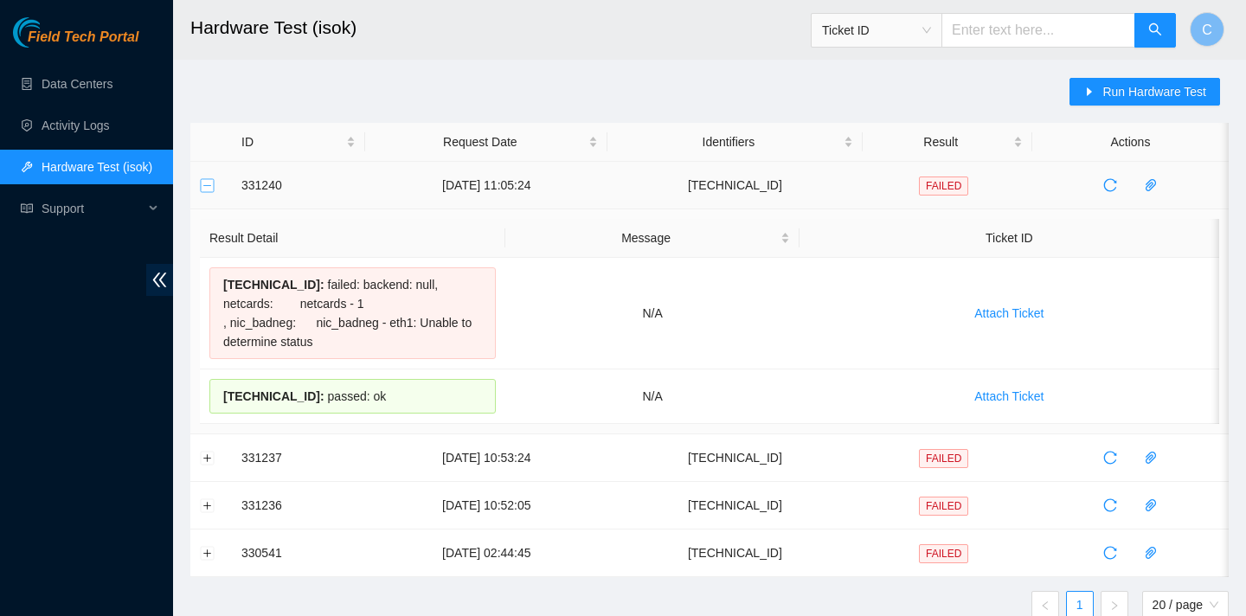
click at [208, 181] on button "Collapse row" at bounding box center [208, 185] width 14 height 14
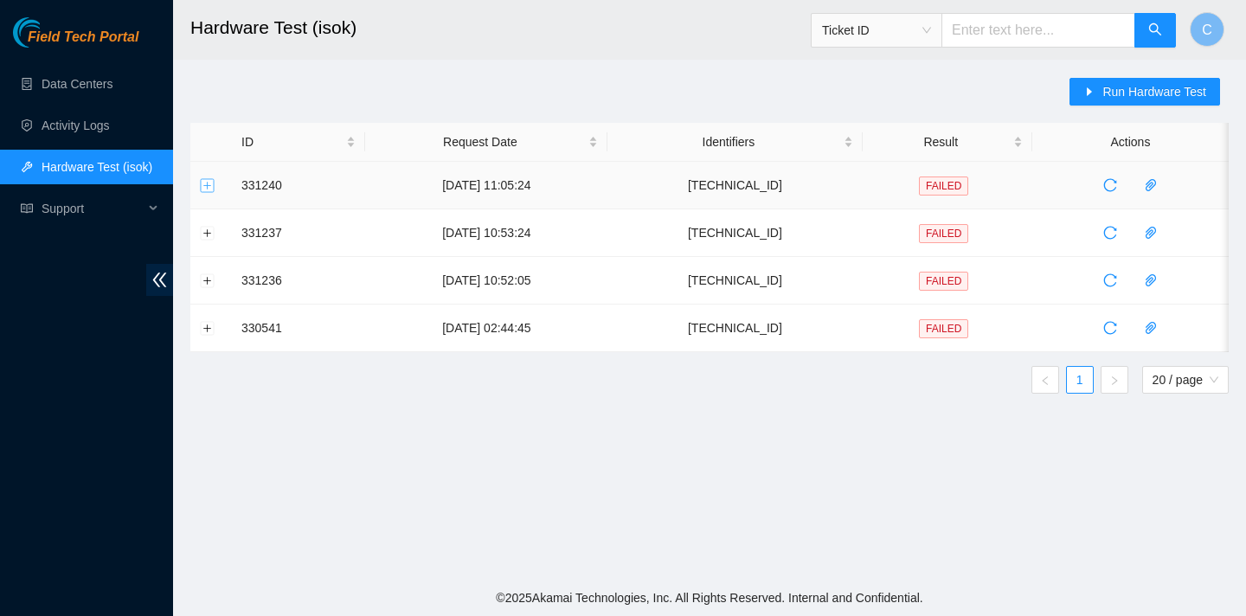
click at [208, 181] on button "Expand row" at bounding box center [208, 185] width 14 height 14
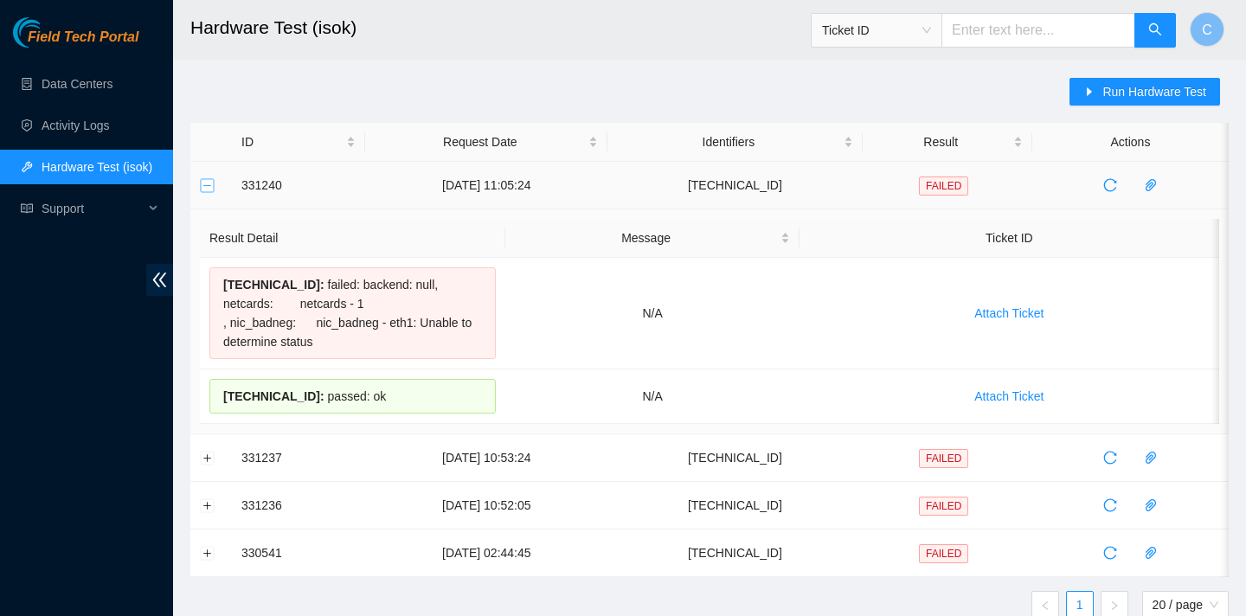
click at [209, 183] on button "Collapse row" at bounding box center [208, 185] width 14 height 14
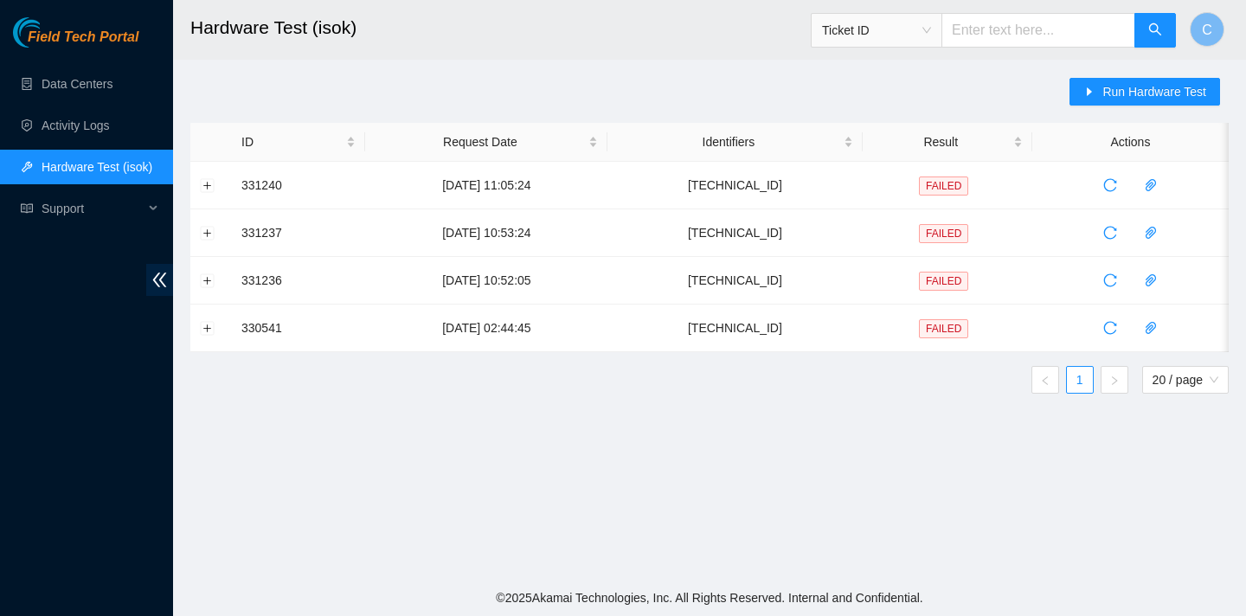
click at [1055, 32] on input "text" at bounding box center [1038, 30] width 194 height 35
paste input "[TECHNICAL_ID]"
type input "[TECHNICAL_ID]"
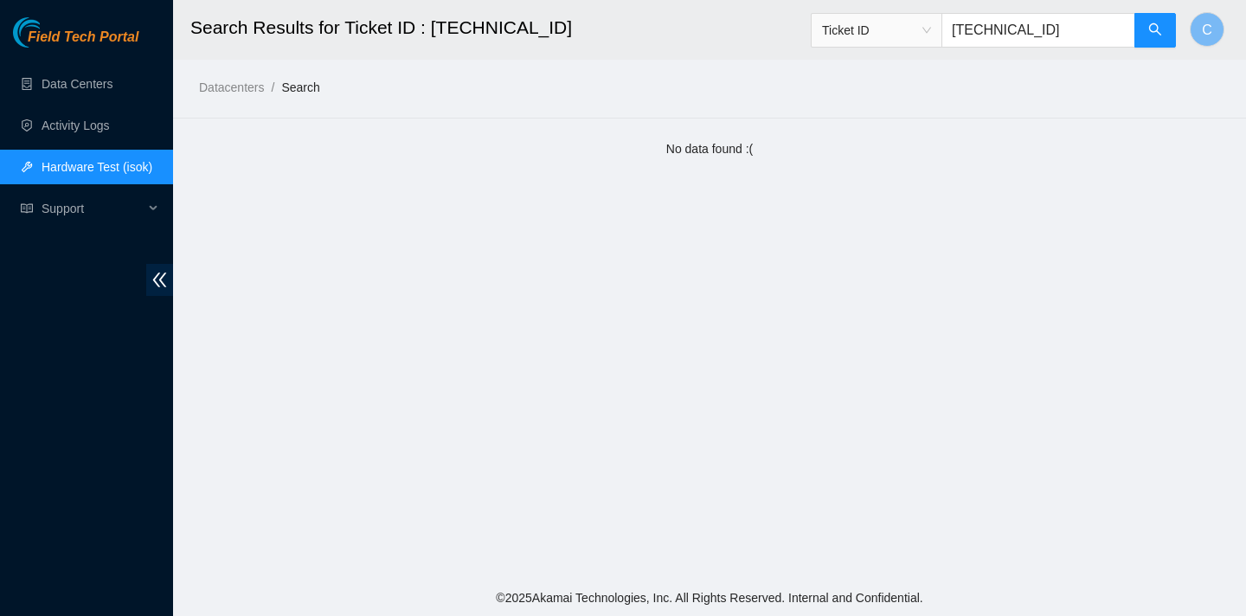
click at [57, 170] on link "Hardware Test (isok)" at bounding box center [97, 167] width 111 height 14
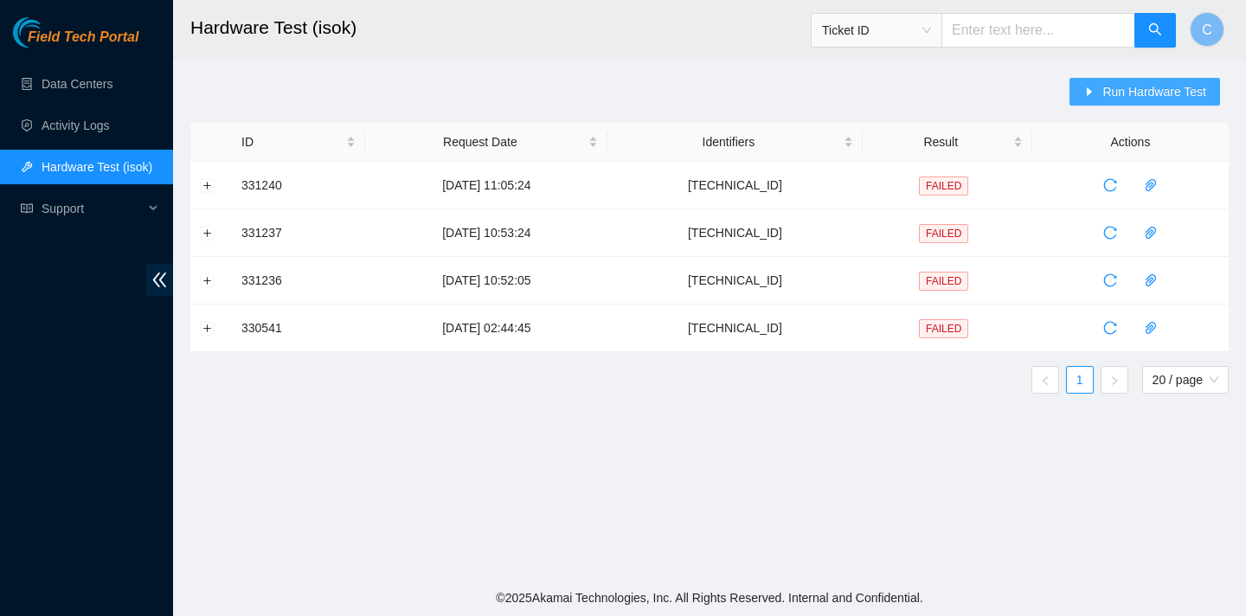
click at [1113, 100] on span "Run Hardware Test" at bounding box center [1154, 91] width 104 height 19
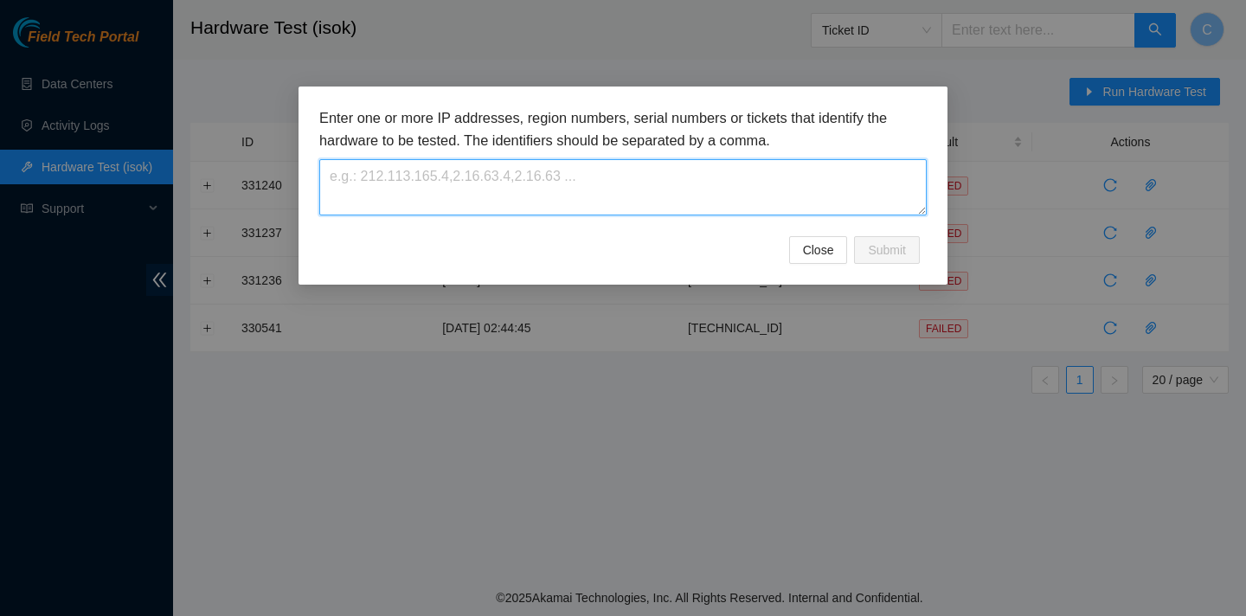
click at [700, 200] on textarea at bounding box center [622, 187] width 607 height 56
paste textarea "[TECHNICAL_ID]"
type textarea "[TECHNICAL_ID]"
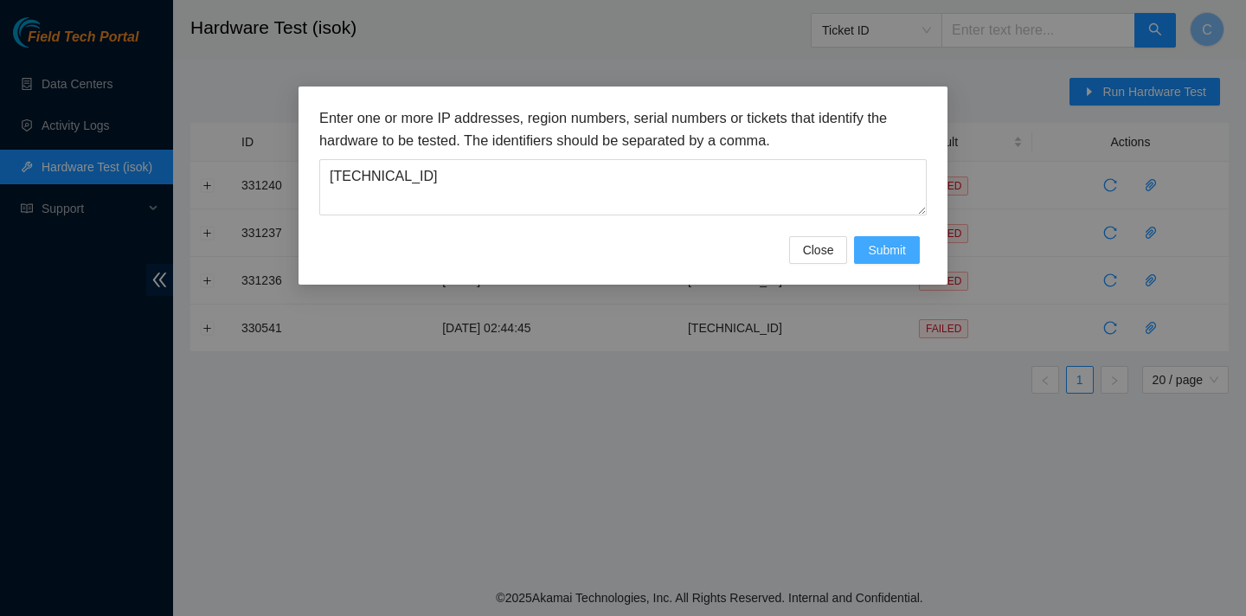
click at [902, 259] on span "Submit" at bounding box center [887, 250] width 38 height 19
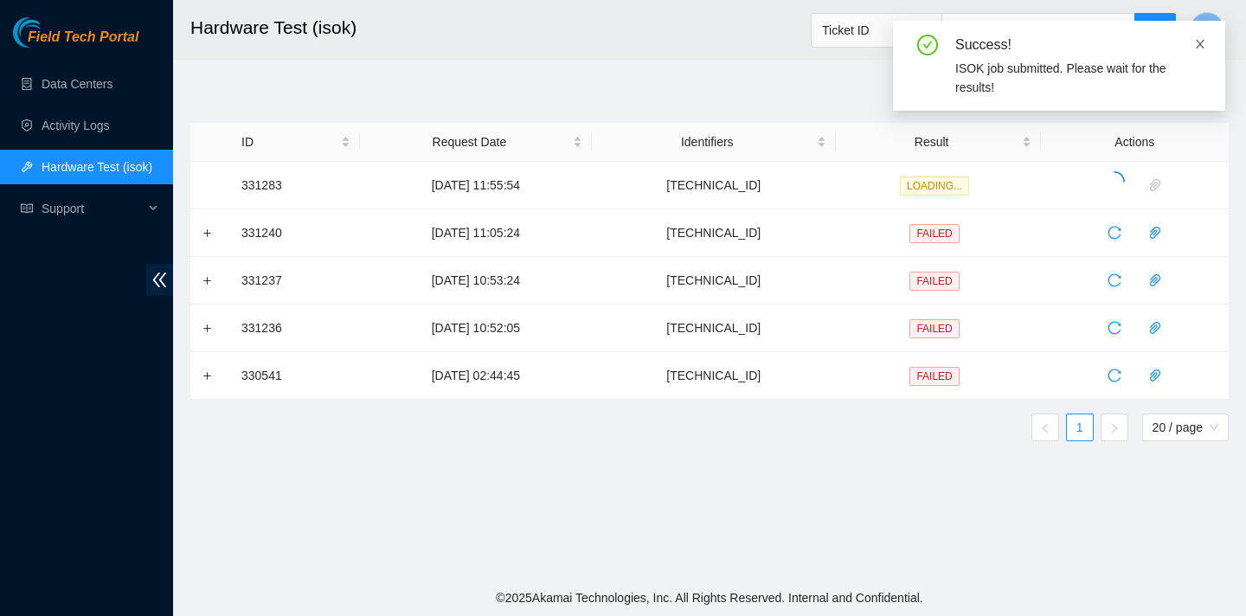
click at [1202, 42] on icon "close" at bounding box center [1200, 44] width 12 height 12
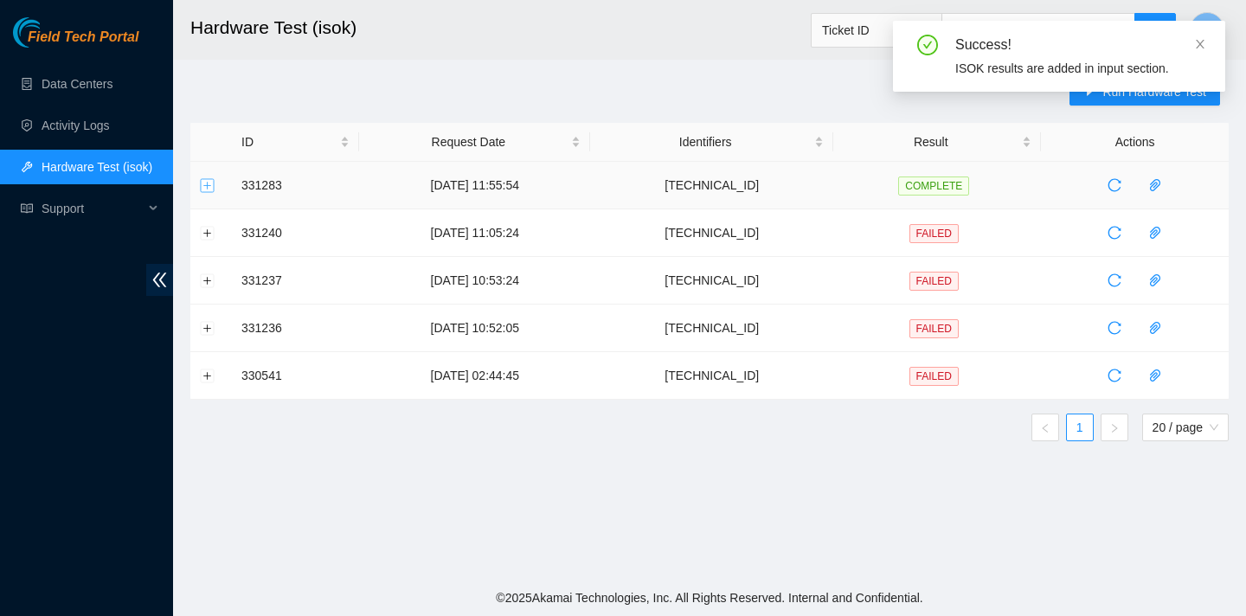
click at [212, 183] on button "Expand row" at bounding box center [208, 185] width 14 height 14
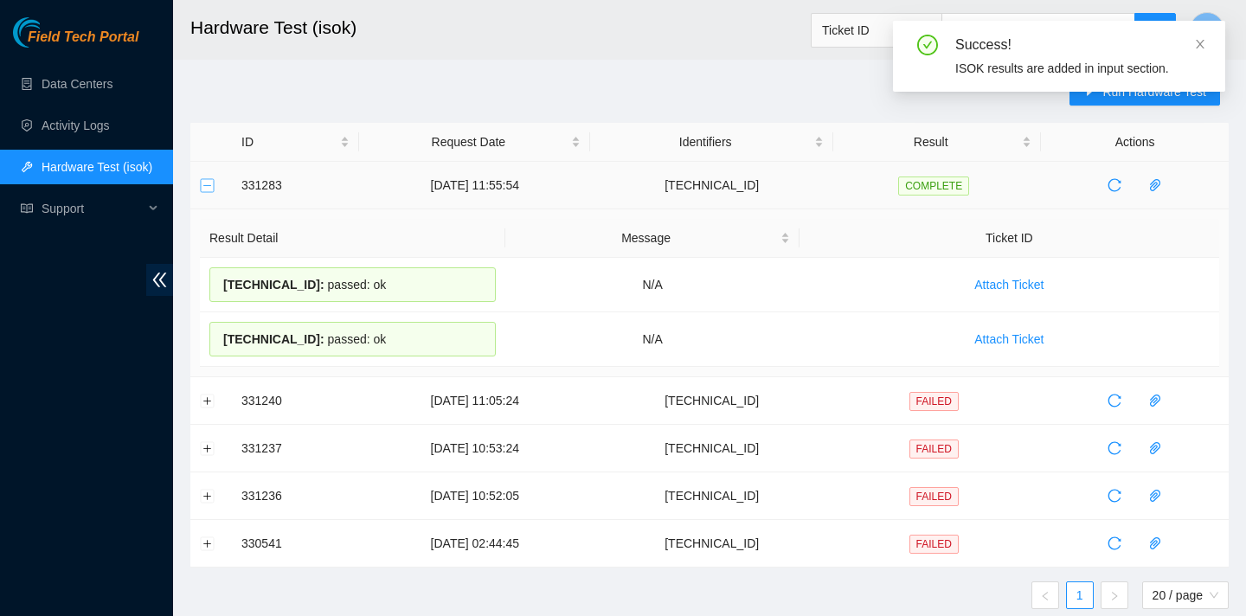
click at [210, 190] on button "Collapse row" at bounding box center [208, 185] width 14 height 14
